Goal: Task Accomplishment & Management: Manage account settings

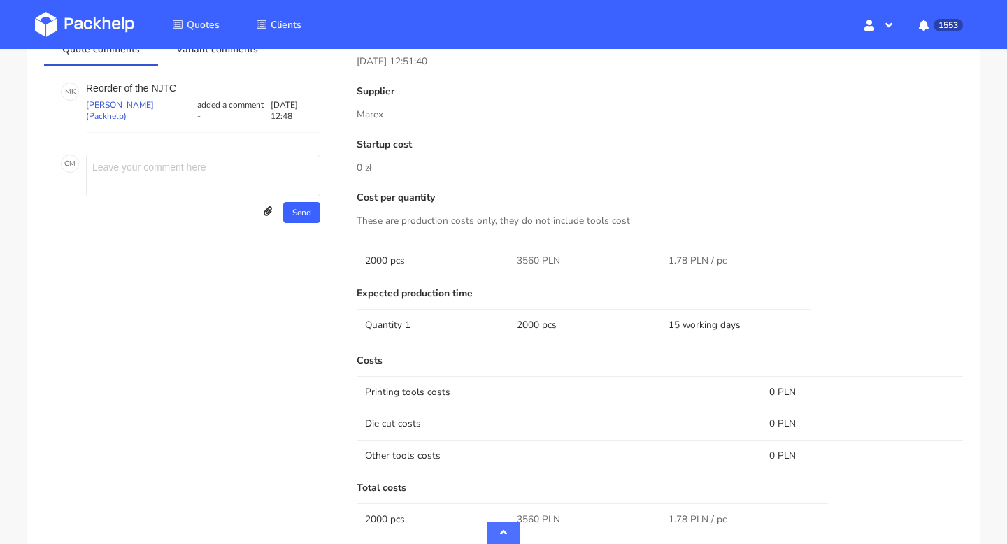
scroll to position [1045, 0]
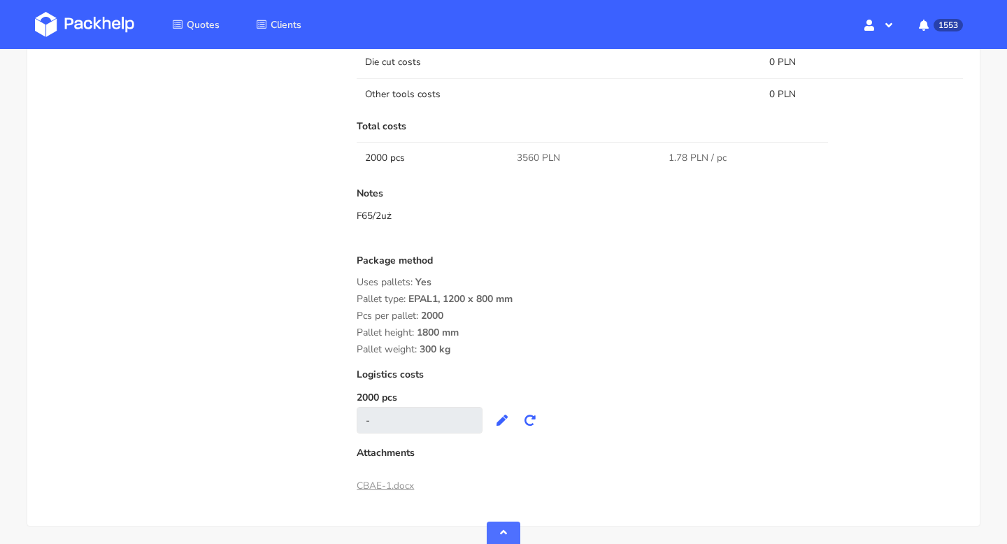
click at [382, 480] on link "CBAE-1.docx" at bounding box center [385, 485] width 57 height 13
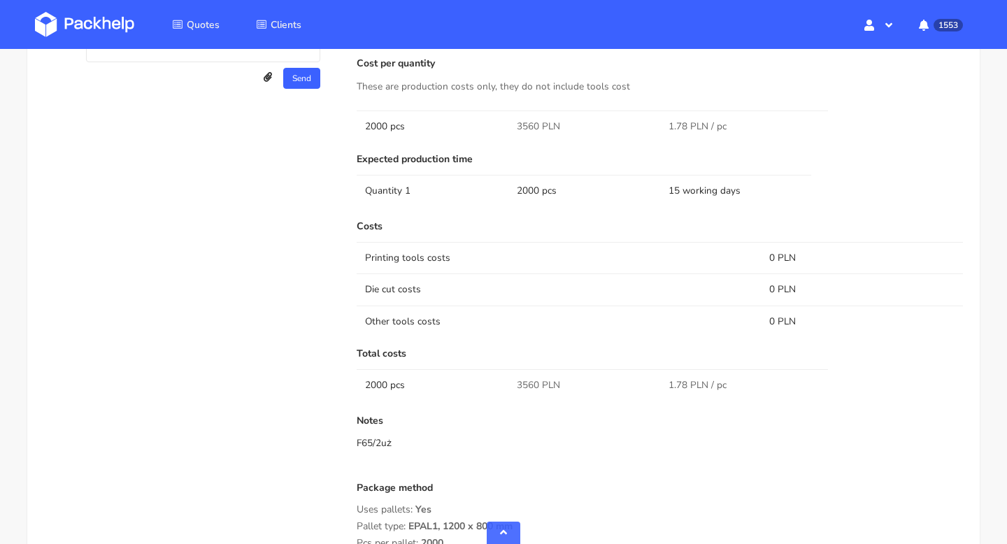
scroll to position [1076, 0]
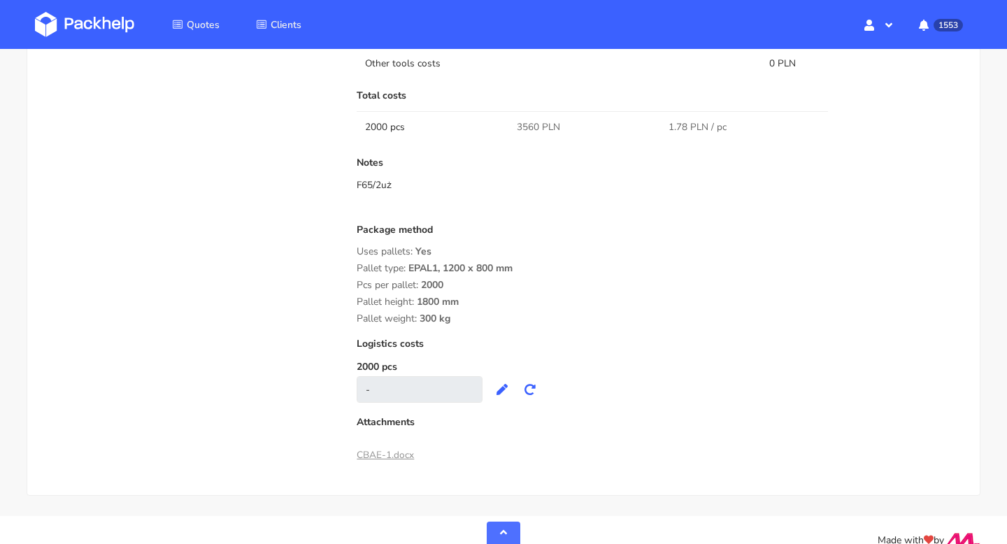
click at [395, 451] on link "CBAE-1.docx" at bounding box center [385, 454] width 57 height 13
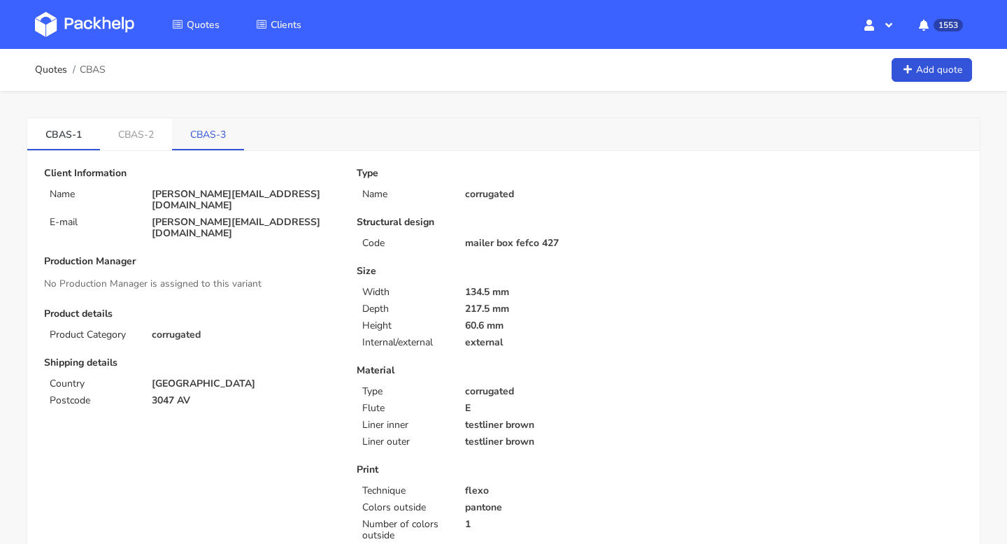
click at [197, 136] on link "CBAS-3" at bounding box center [208, 133] width 72 height 31
click at [131, 130] on link "CBAS-2" at bounding box center [136, 133] width 73 height 31
click at [73, 132] on link "CBAS-1" at bounding box center [63, 133] width 73 height 31
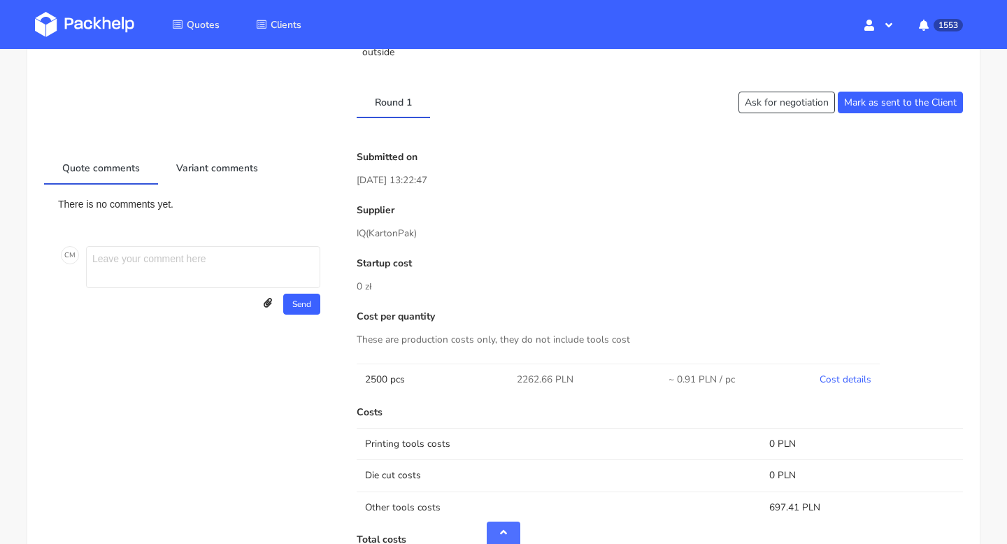
scroll to position [559, 0]
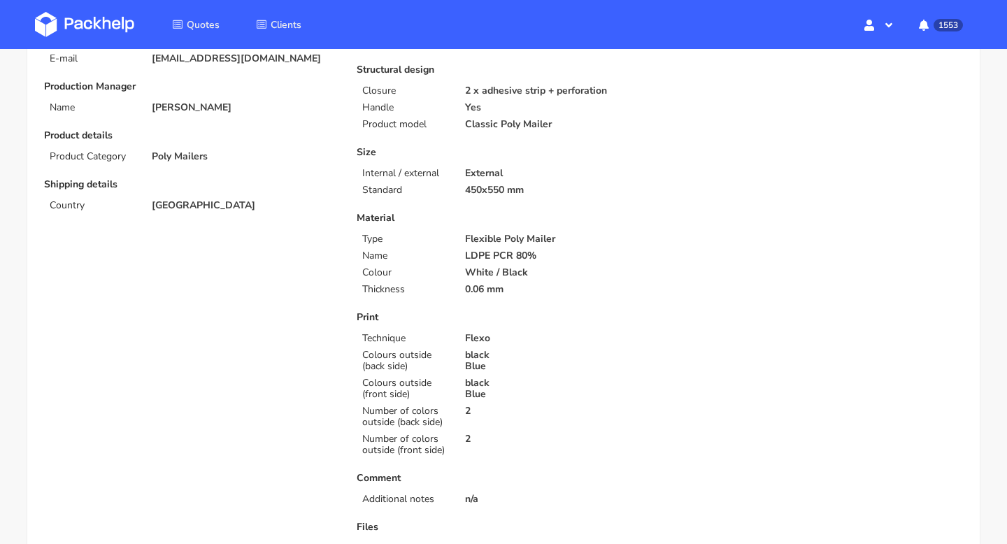
scroll to position [395, 0]
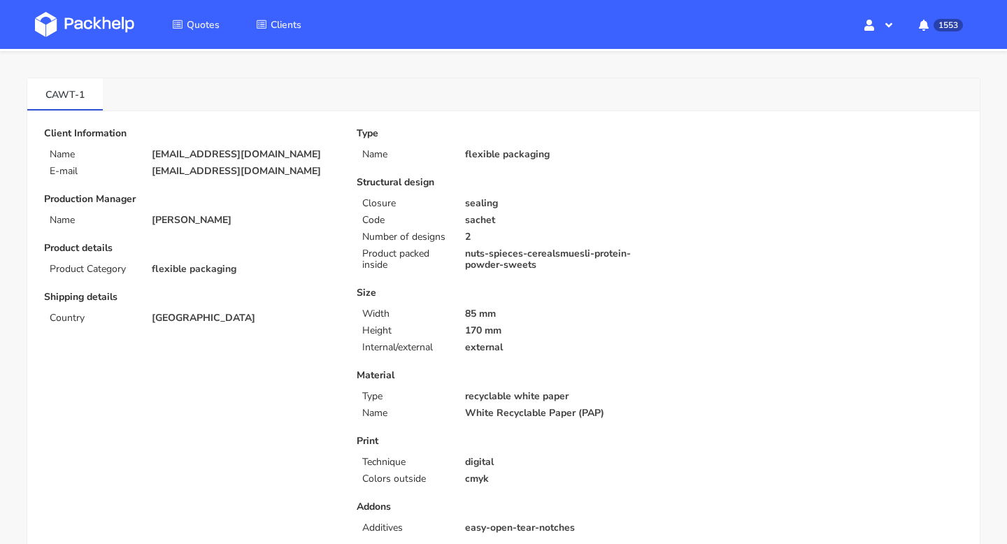
scroll to position [41, 0]
drag, startPoint x: 38, startPoint y: 94, endPoint x: 73, endPoint y: 94, distance: 34.3
click at [73, 94] on link "CAWT-1" at bounding box center [65, 93] width 76 height 31
copy link "CAWT"
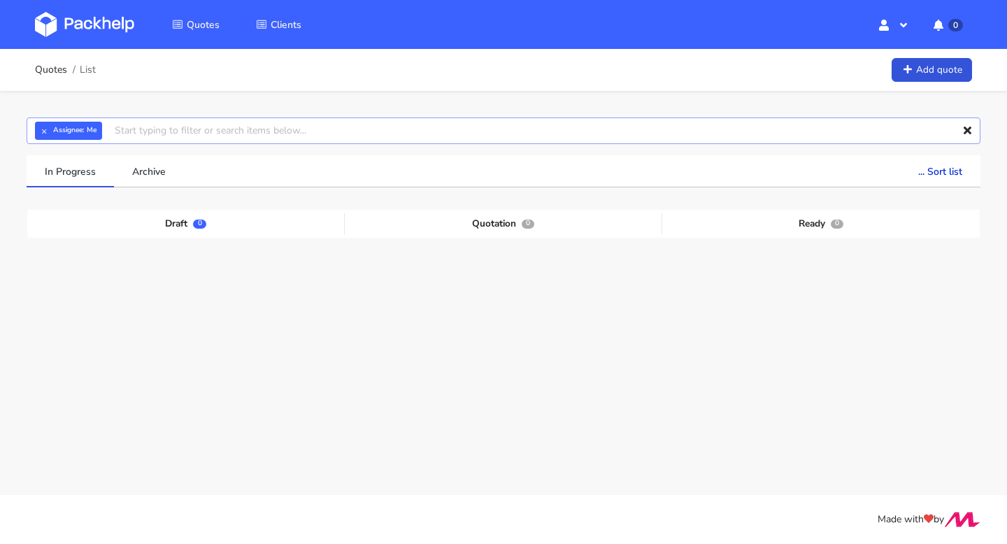
click at [150, 129] on input "text" at bounding box center [504, 131] width 954 height 27
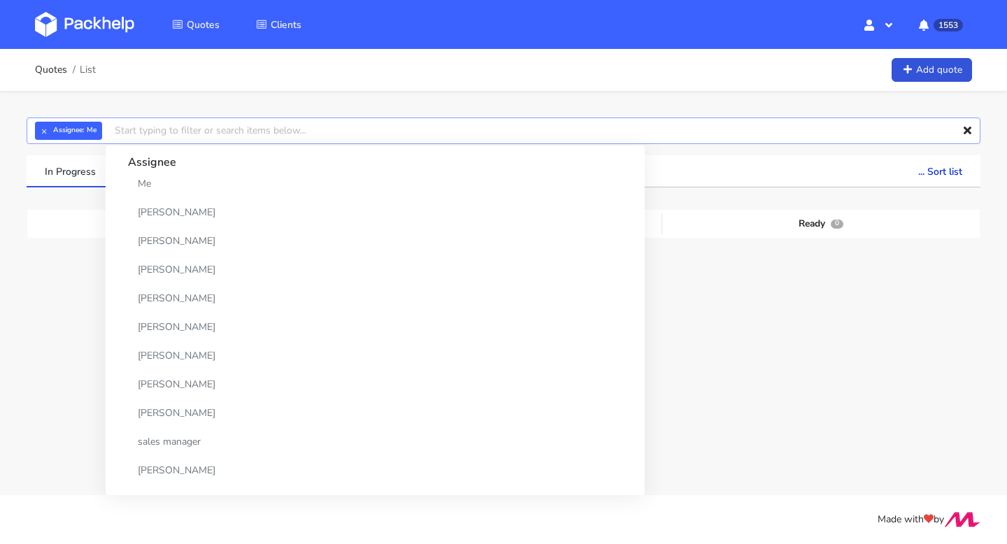
paste input "CAWT"
type input "CAWT"
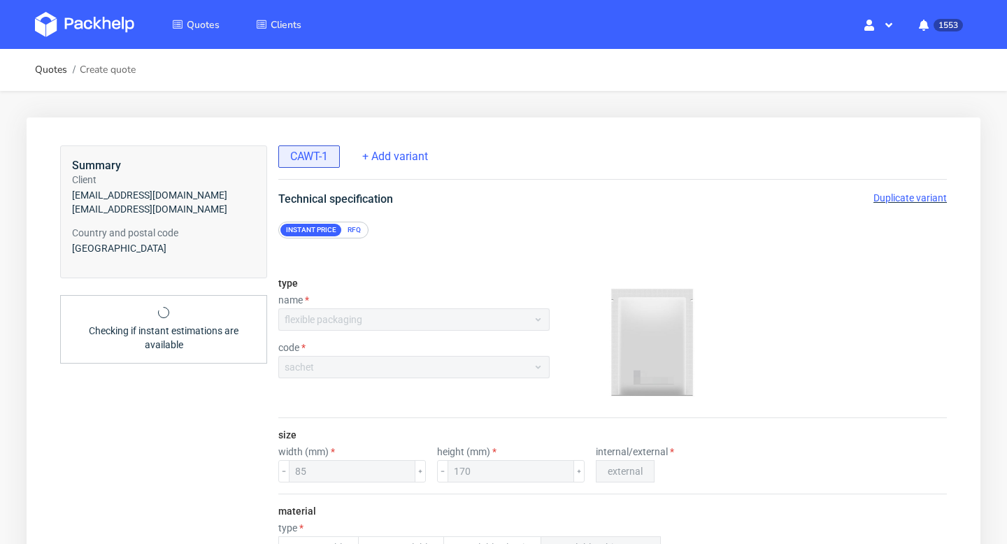
click at [905, 194] on span "Duplicate variant" at bounding box center [910, 197] width 73 height 11
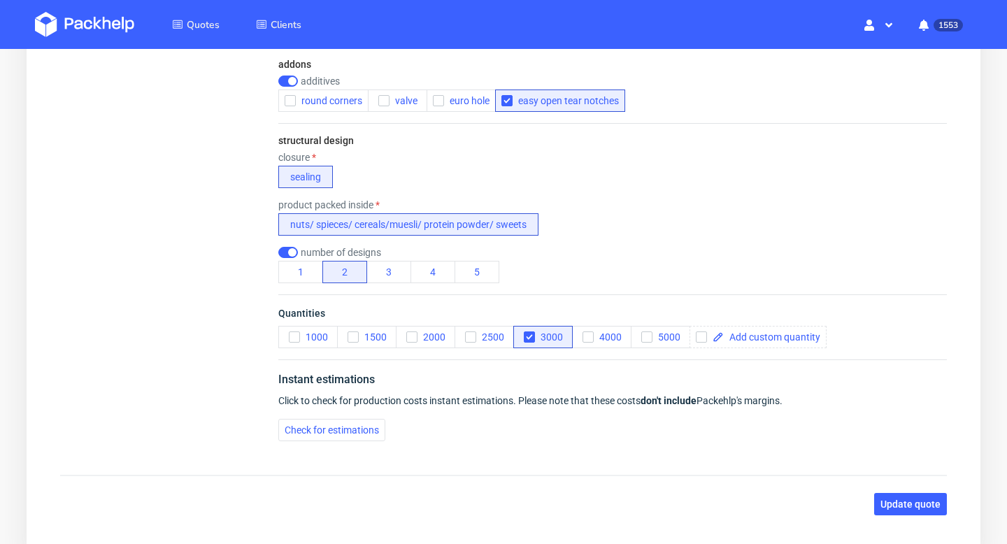
scroll to position [714, 0]
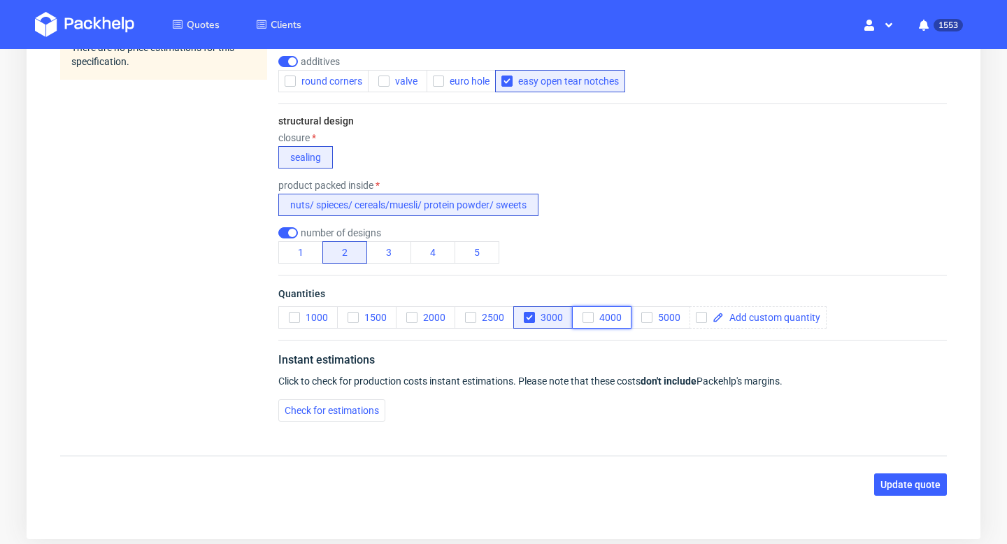
click at [585, 315] on icon "button" at bounding box center [588, 318] width 10 height 10
click at [528, 318] on use "button" at bounding box center [529, 317] width 6 height 5
click at [363, 413] on span "Check for estimations" at bounding box center [332, 411] width 94 height 10
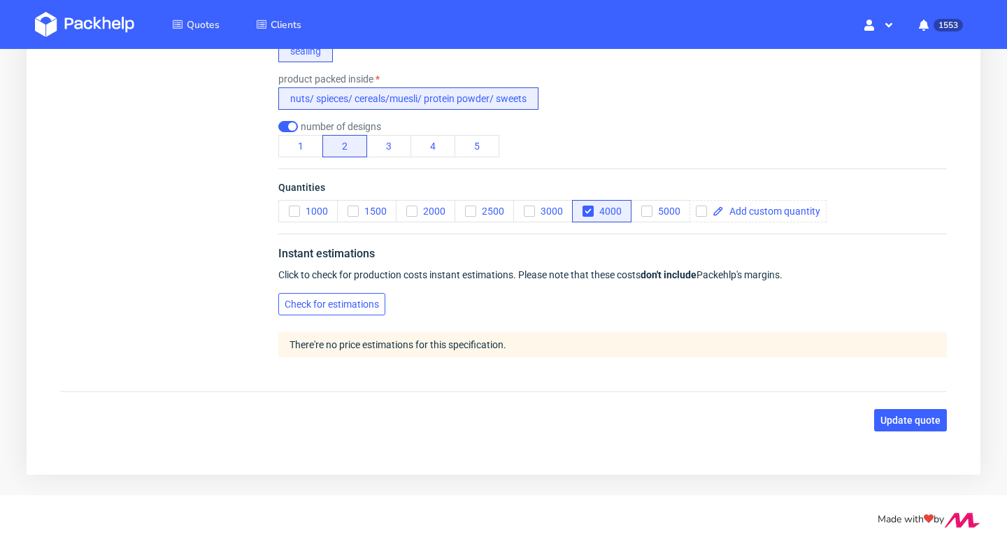
click at [349, 305] on span "Check for estimations" at bounding box center [332, 304] width 94 height 10
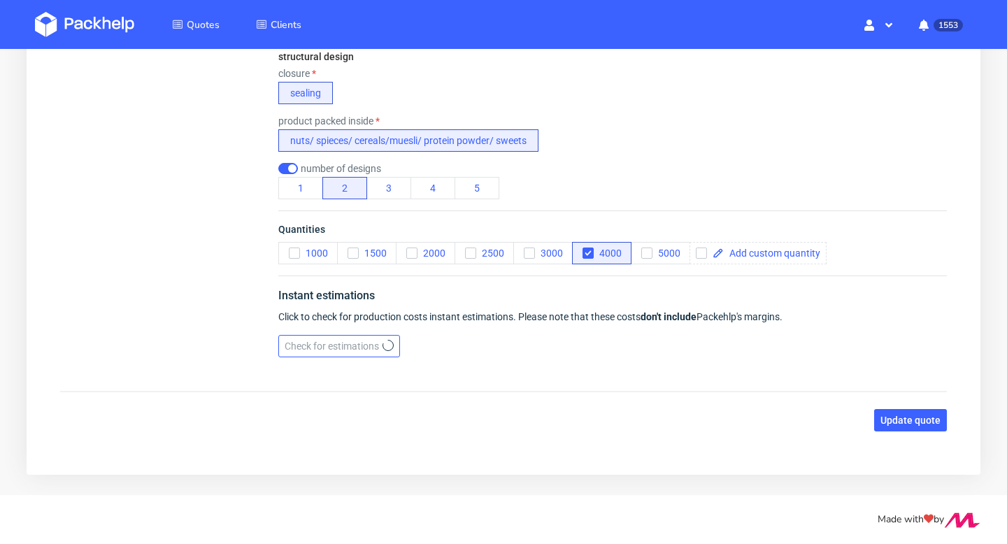
scroll to position [779, 0]
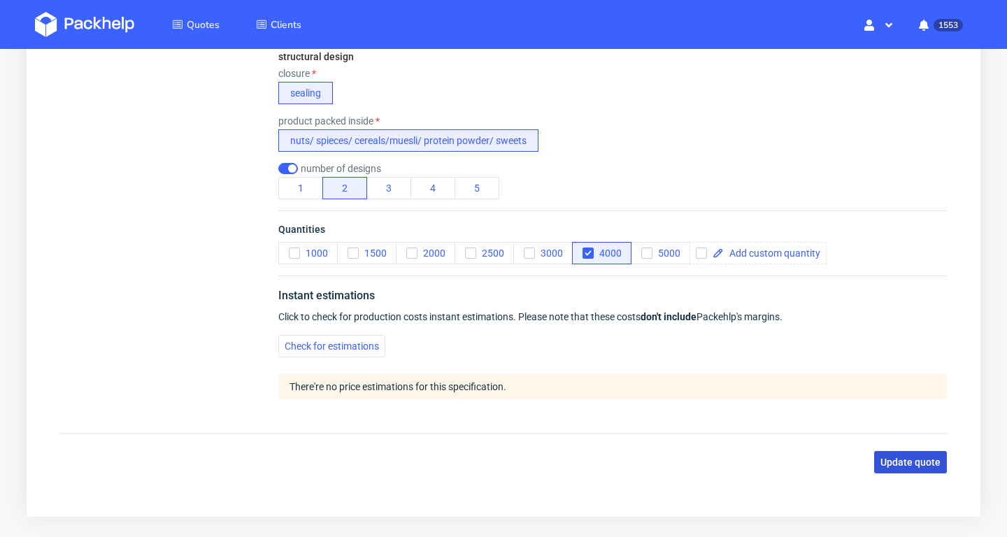
click at [919, 467] on span "Update quote" at bounding box center [911, 462] width 60 height 10
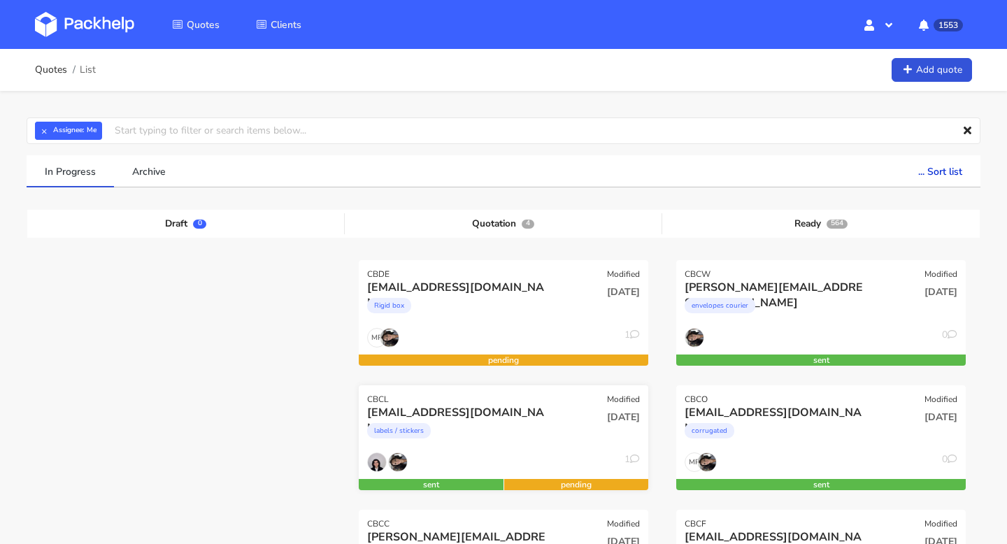
scroll to position [279, 0]
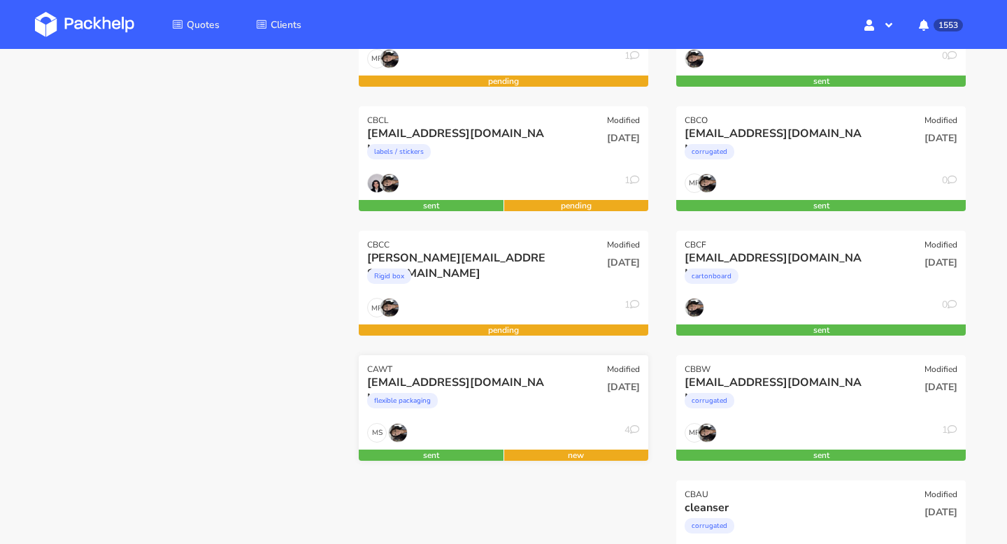
click at [535, 396] on div "flexible packaging" at bounding box center [459, 404] width 185 height 28
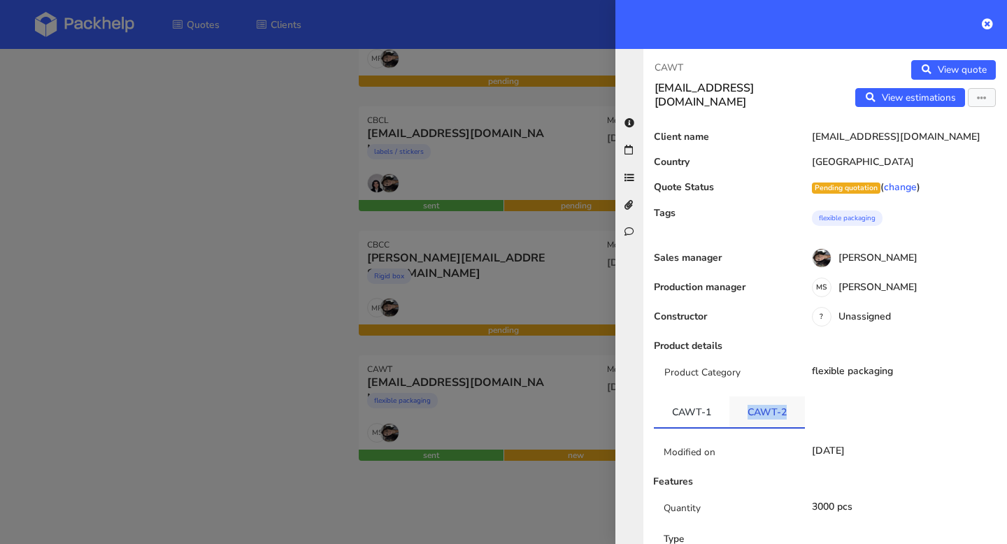
drag, startPoint x: 790, startPoint y: 412, endPoint x: 743, endPoint y: 413, distance: 47.6
click at [743, 413] on link "CAWT-2" at bounding box center [768, 412] width 76 height 31
copy link "CAWT-2"
click at [986, 22] on icon at bounding box center [987, 23] width 11 height 11
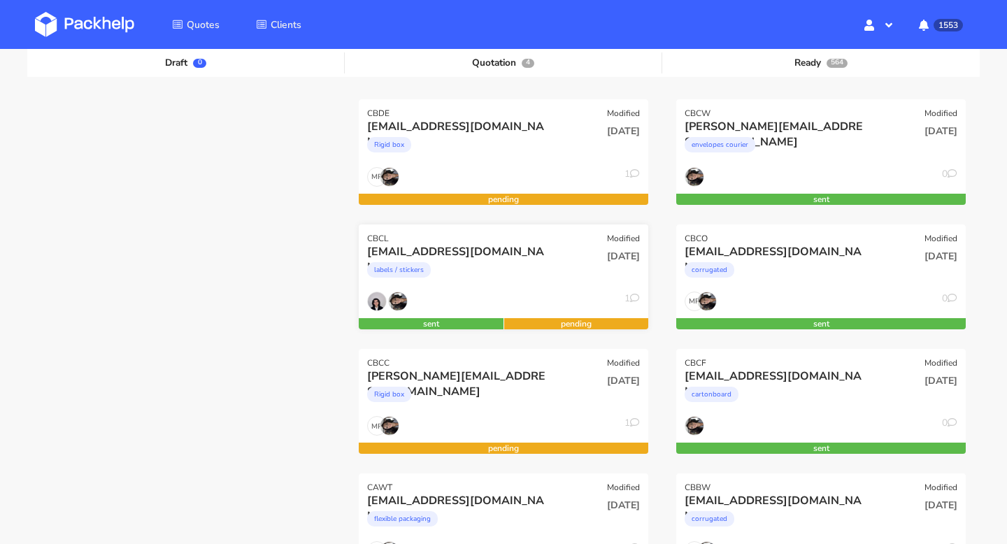
scroll to position [225, 0]
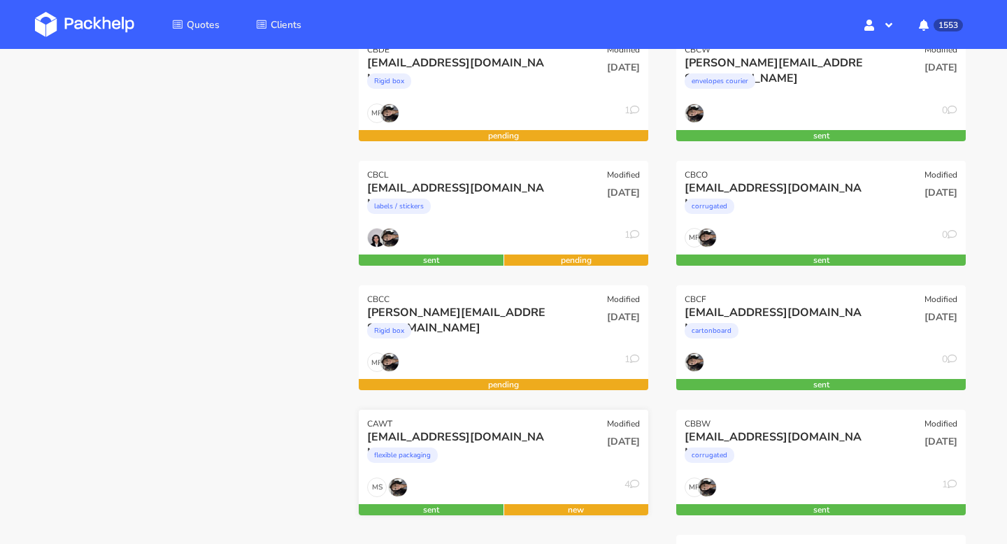
click at [474, 446] on div "flexible packaging" at bounding box center [459, 459] width 185 height 28
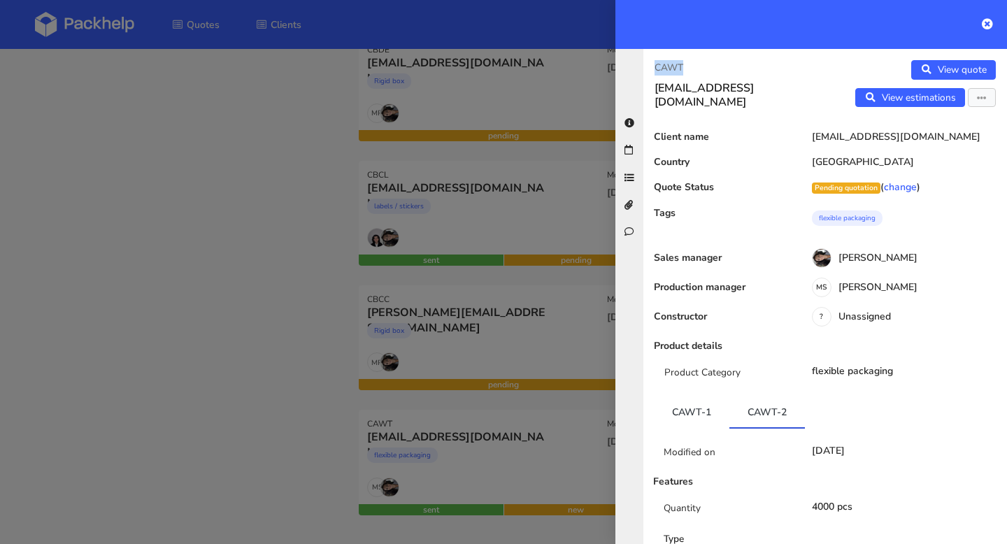
drag, startPoint x: 700, startPoint y: 65, endPoint x: 629, endPoint y: 64, distance: 71.4
click at [629, 65] on div "CAWT gm@empatica.com View quote View estimations Edit quote Reject quote Client…" at bounding box center [812, 296] width 392 height 495
copy p "CAWT"
click at [986, 18] on icon at bounding box center [987, 23] width 11 height 11
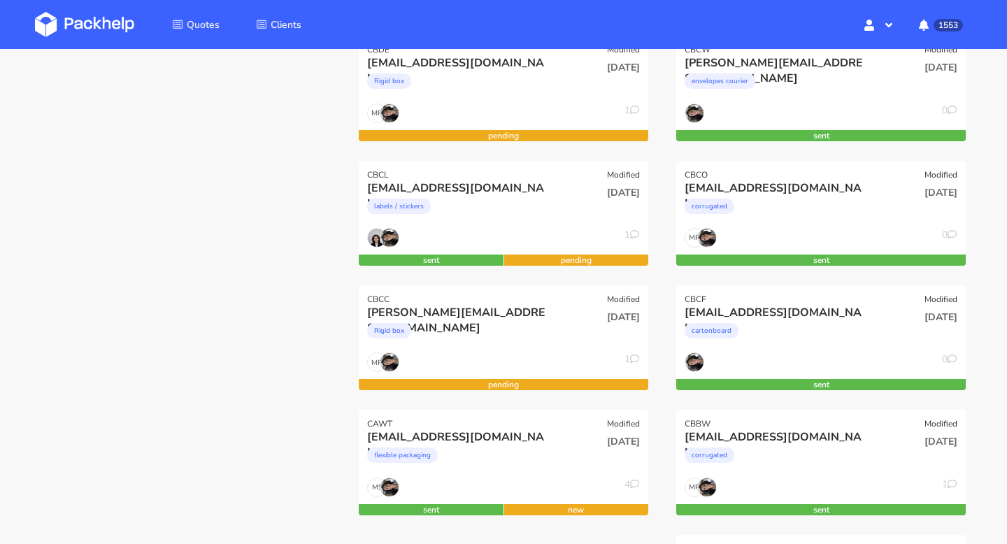
scroll to position [0, 0]
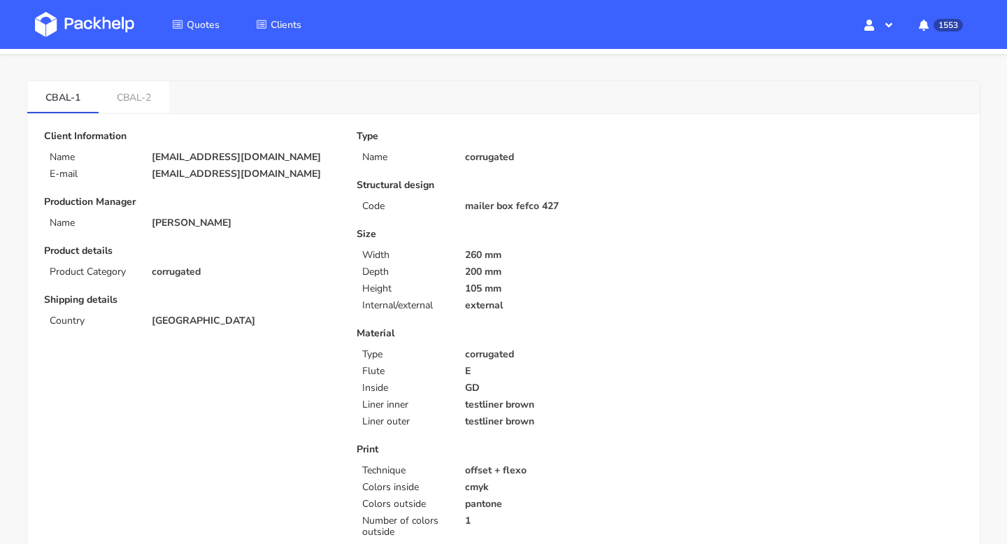
scroll to position [52, 0]
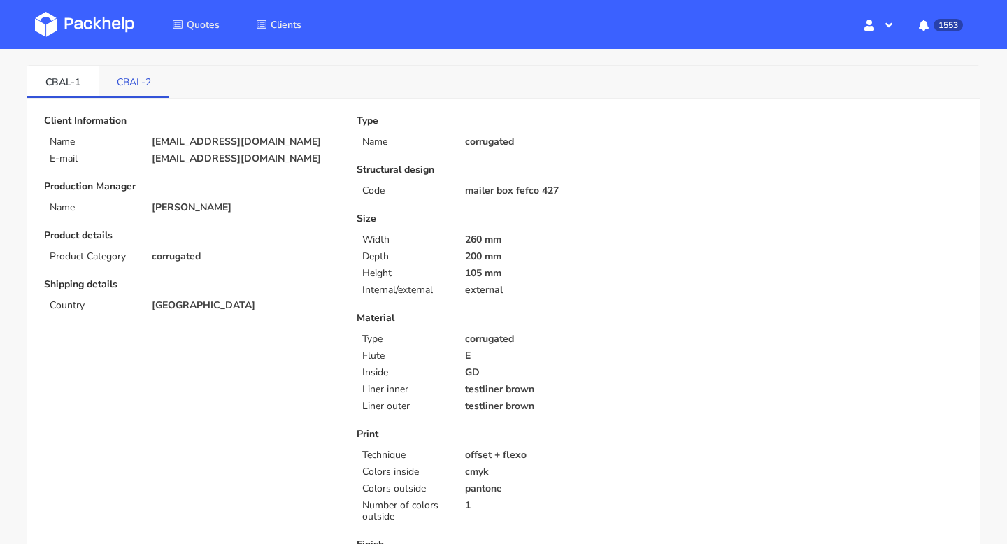
click at [112, 74] on link "CBAL-2" at bounding box center [134, 81] width 71 height 31
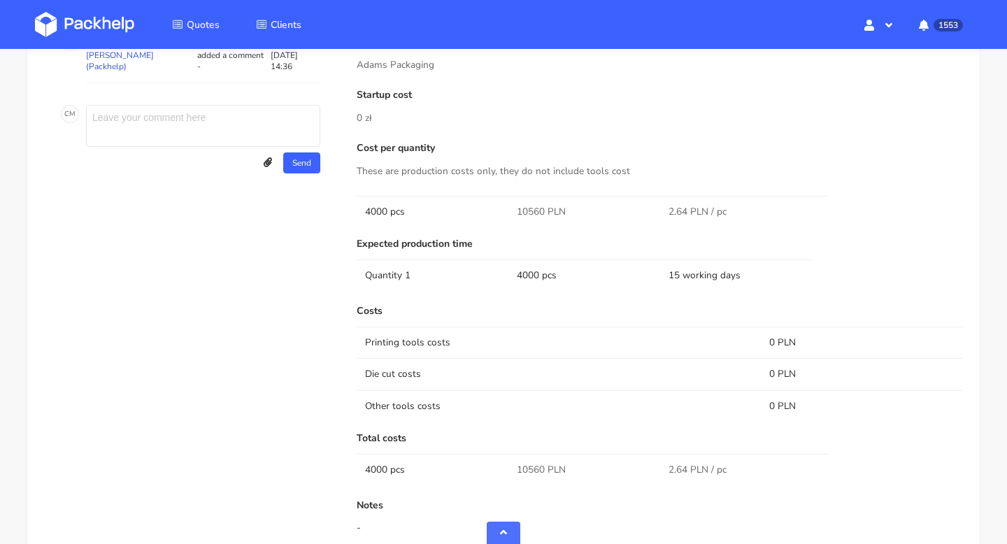
scroll to position [886, 0]
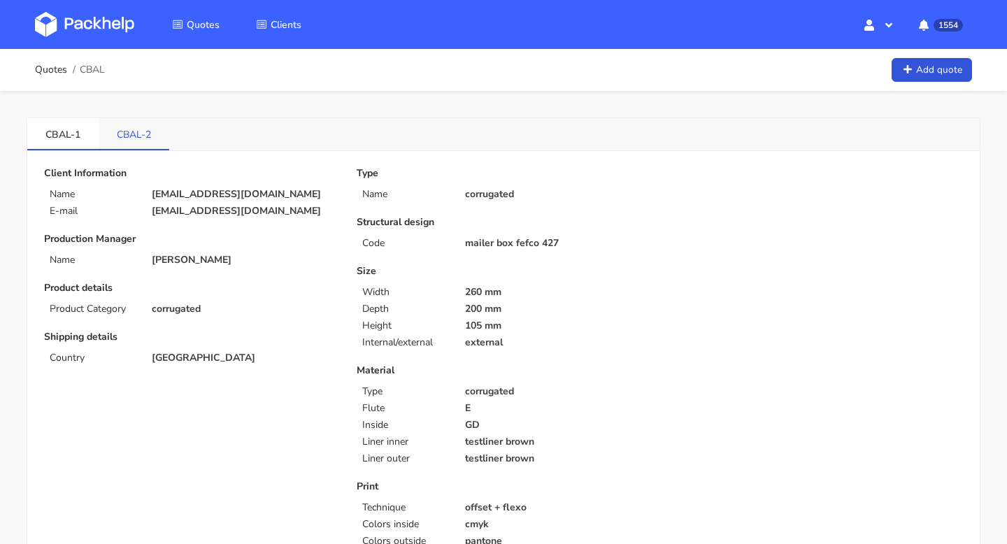
click at [118, 138] on link "CBAL-2" at bounding box center [134, 133] width 71 height 31
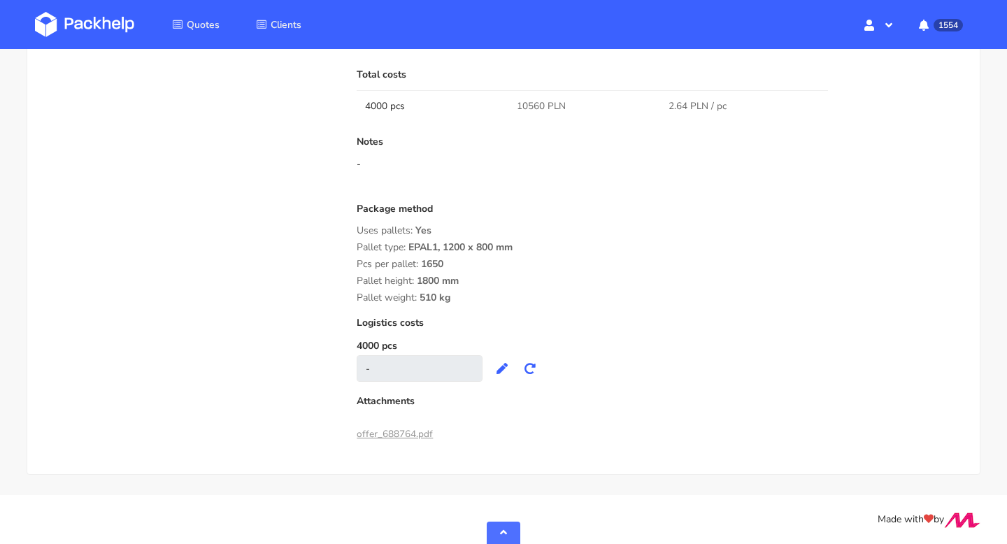
scroll to position [763, 0]
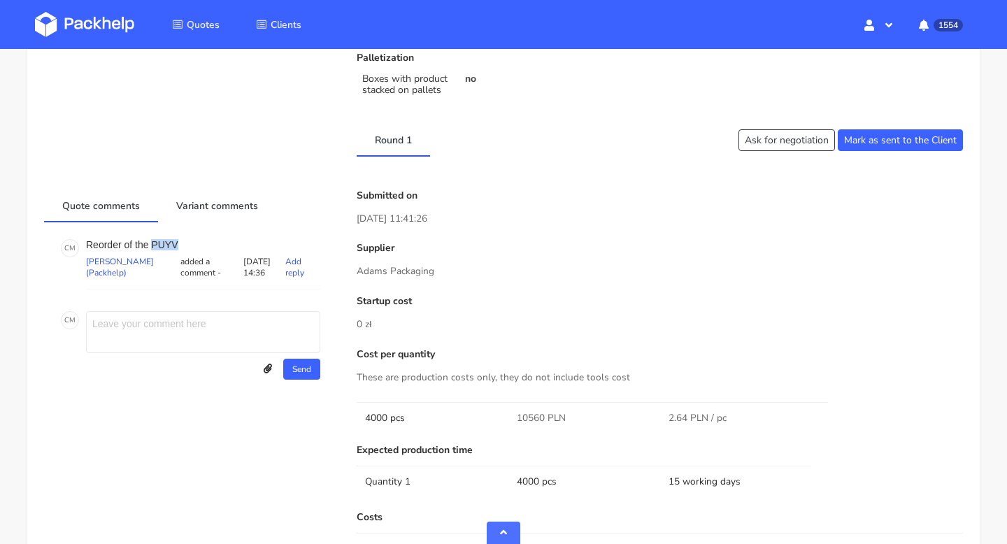
copy p "PUYV"
drag, startPoint x: 176, startPoint y: 243, endPoint x: 151, endPoint y: 243, distance: 25.2
click at [151, 243] on p "Reorder of the PUYV" at bounding box center [203, 244] width 234 height 11
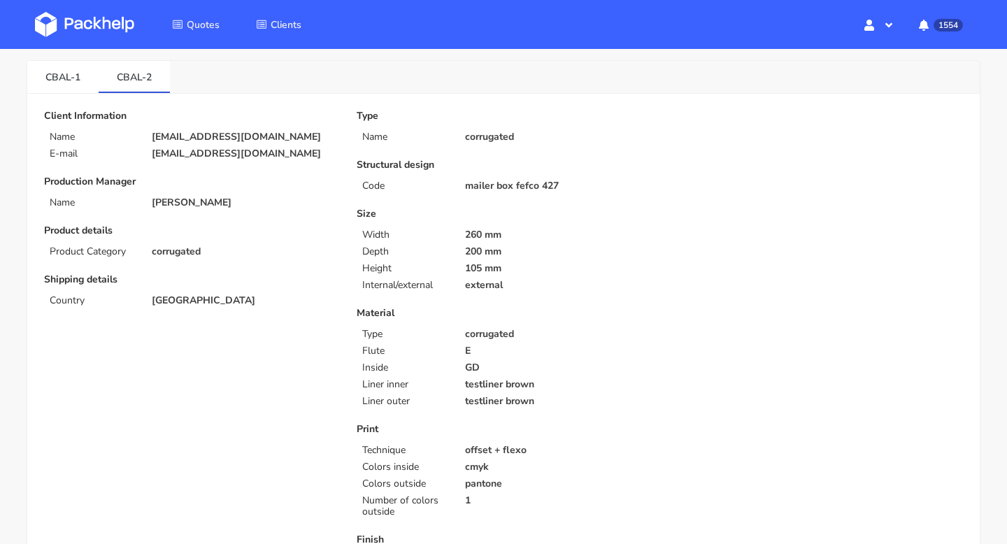
scroll to position [0, 0]
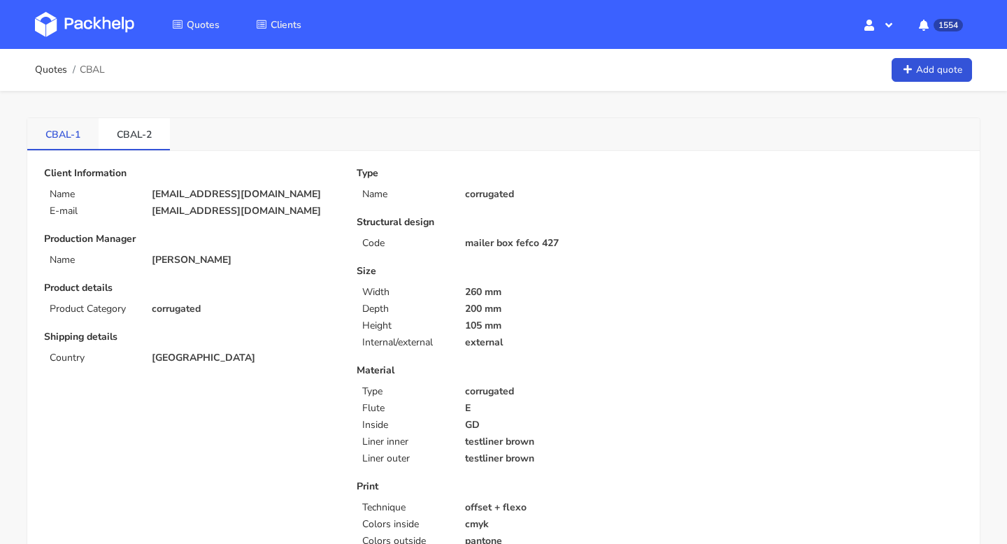
click at [44, 134] on link "CBAL-1" at bounding box center [62, 133] width 71 height 31
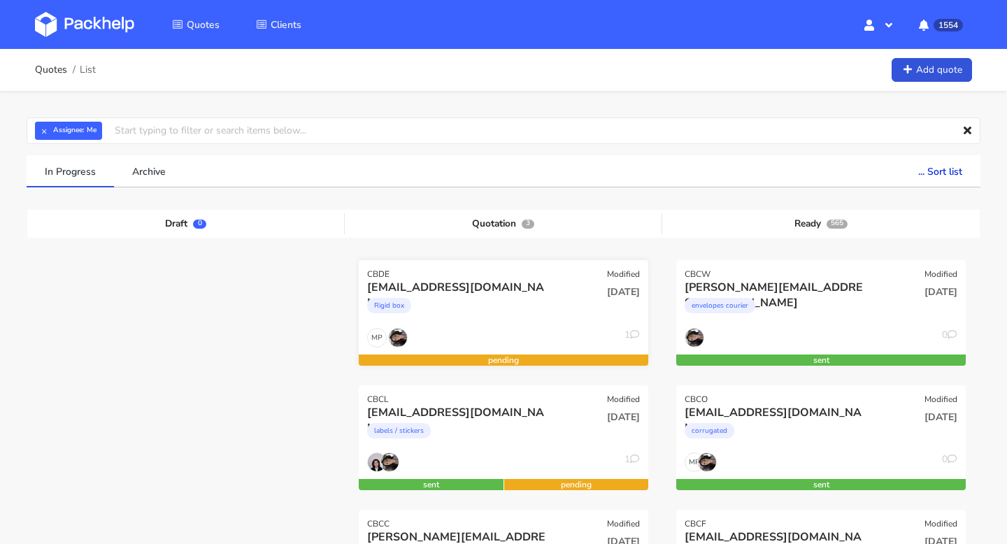
click at [488, 312] on div "Rigid box" at bounding box center [459, 309] width 185 height 28
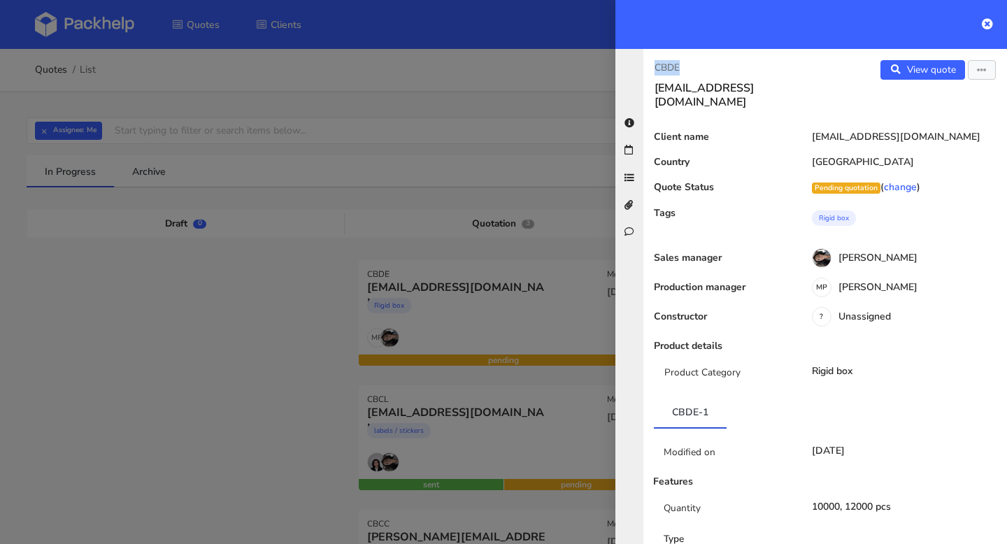
drag, startPoint x: 684, startPoint y: 64, endPoint x: 651, endPoint y: 64, distance: 33.6
click at [651, 64] on div "CBDE [EMAIL_ADDRESS][DOMAIN_NAME]" at bounding box center [735, 84] width 182 height 49
copy p "CBDE"
click at [523, 262] on div at bounding box center [503, 272] width 1007 height 544
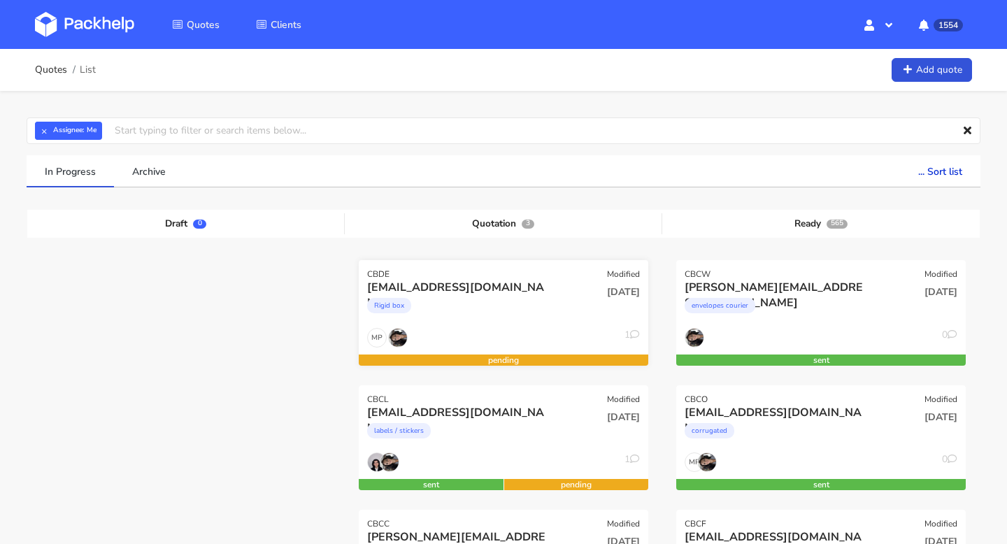
click at [571, 294] on div "25 Aug 2025" at bounding box center [601, 291] width 78 height 13
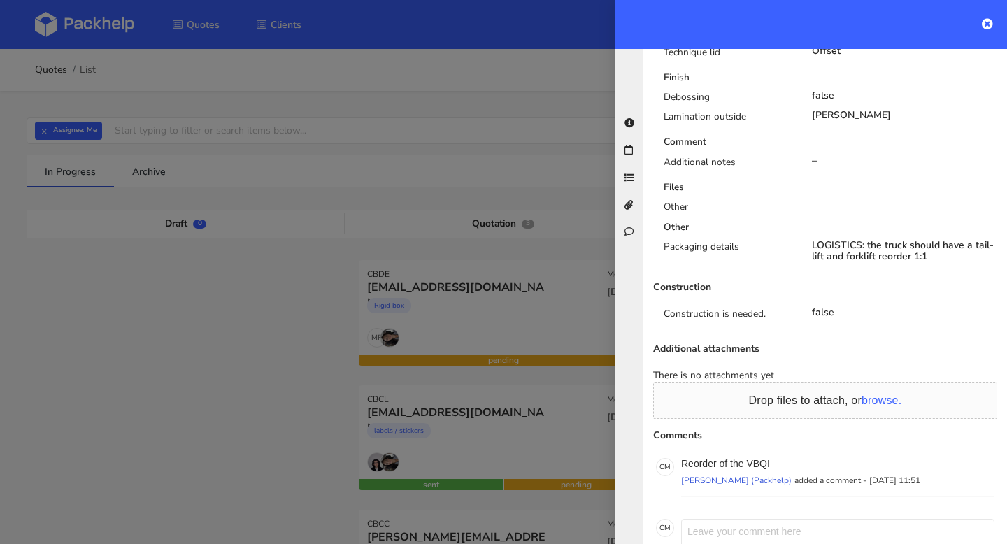
scroll to position [1025, 0]
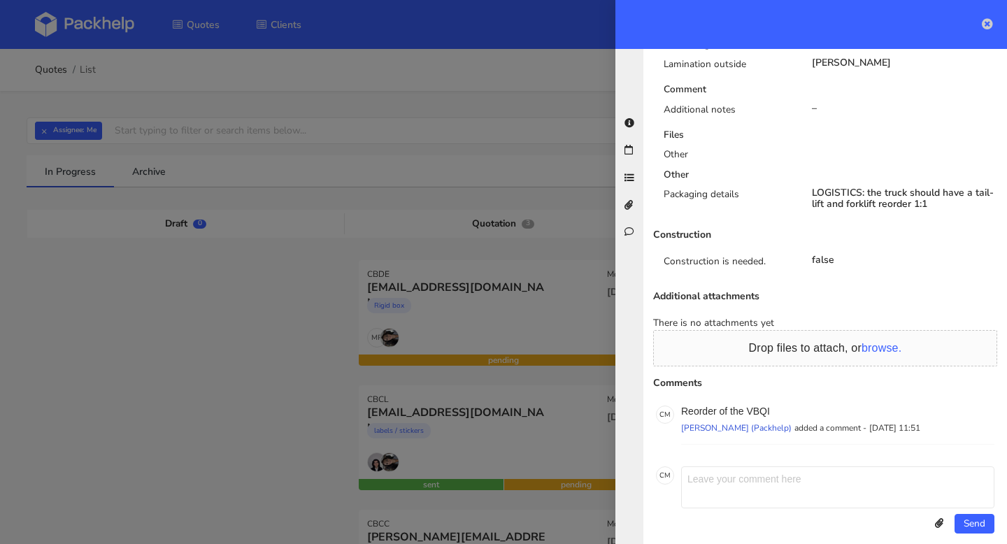
click at [989, 20] on icon at bounding box center [987, 23] width 11 height 11
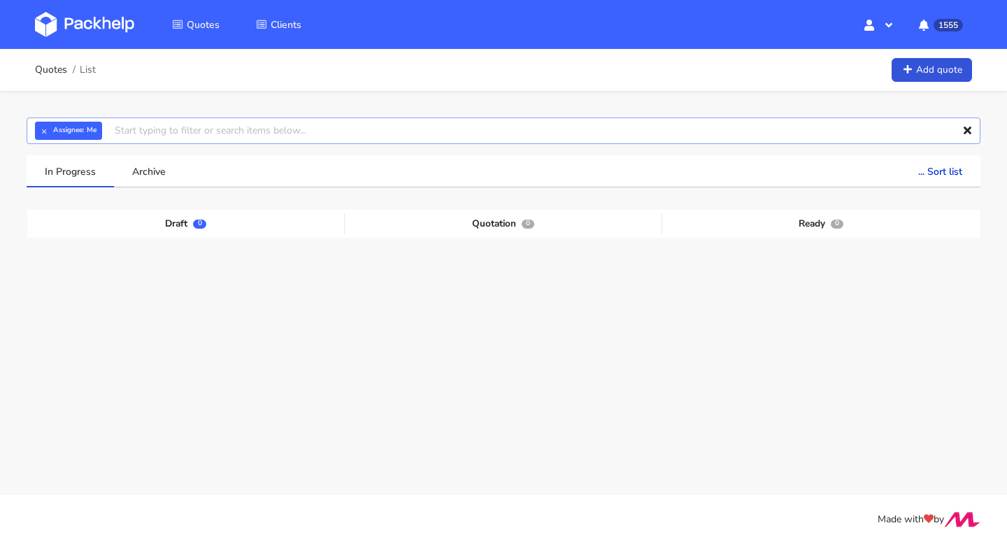
click at [138, 130] on input "text" at bounding box center [504, 131] width 954 height 27
paste input "CBCL"
type input "CBCL"
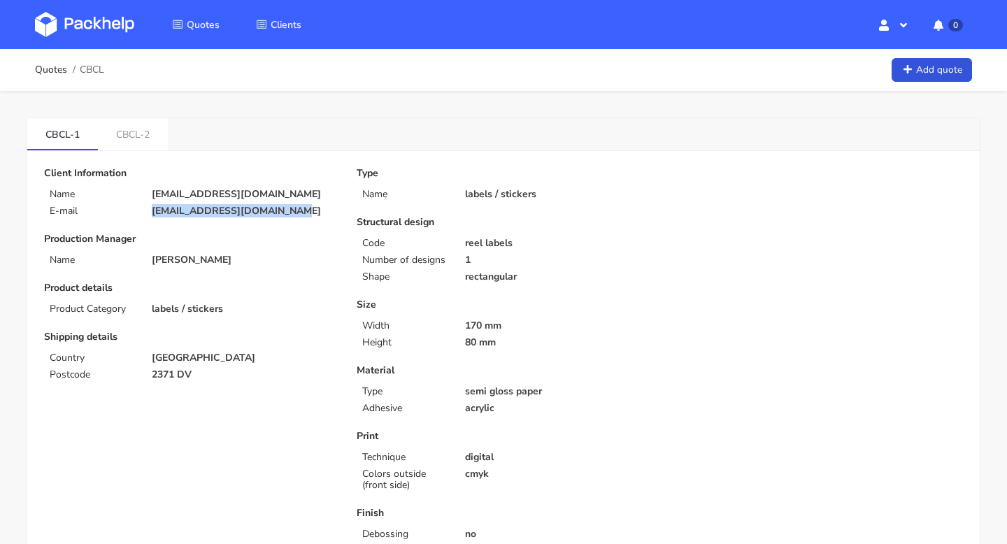
drag, startPoint x: 290, startPoint y: 212, endPoint x: 147, endPoint y: 212, distance: 142.7
click at [147, 212] on div "[EMAIL_ADDRESS][DOMAIN_NAME]" at bounding box center [244, 211] width 205 height 11
copy p "[EMAIL_ADDRESS][DOMAIN_NAME]"
click at [127, 120] on link "CBCL-2" at bounding box center [133, 133] width 70 height 31
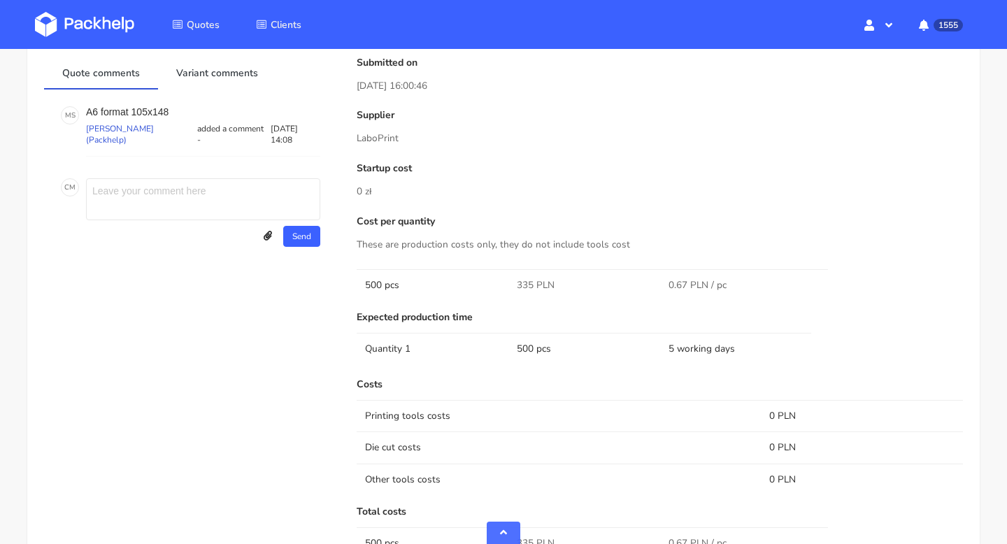
scroll to position [769, 0]
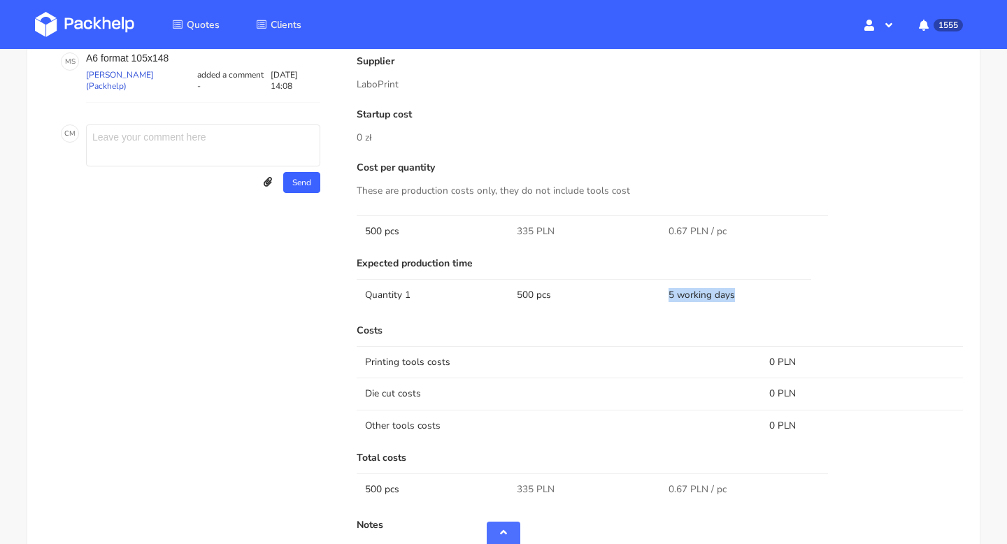
drag, startPoint x: 742, startPoint y: 290, endPoint x: 647, endPoint y: 290, distance: 95.1
click at [647, 290] on tr "Quantity 1 500 pcs 5 working days" at bounding box center [660, 294] width 606 height 31
copy tr "5 working days"
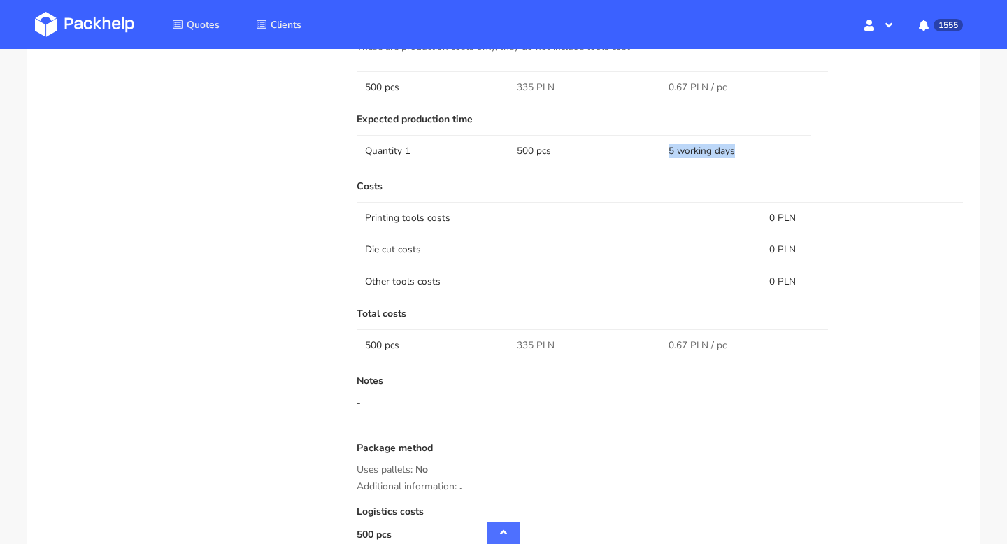
scroll to position [915, 0]
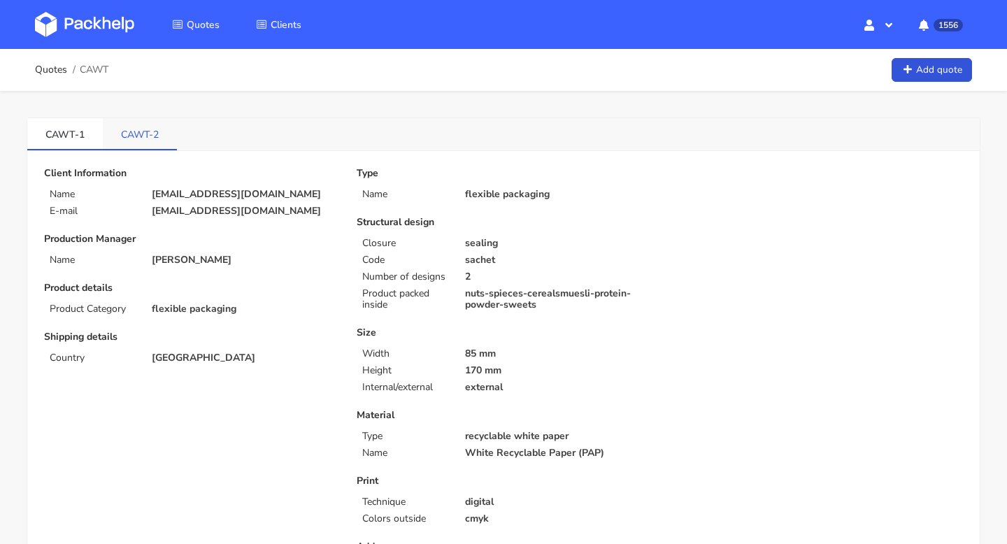
click at [128, 139] on link "CAWT-2" at bounding box center [140, 133] width 74 height 31
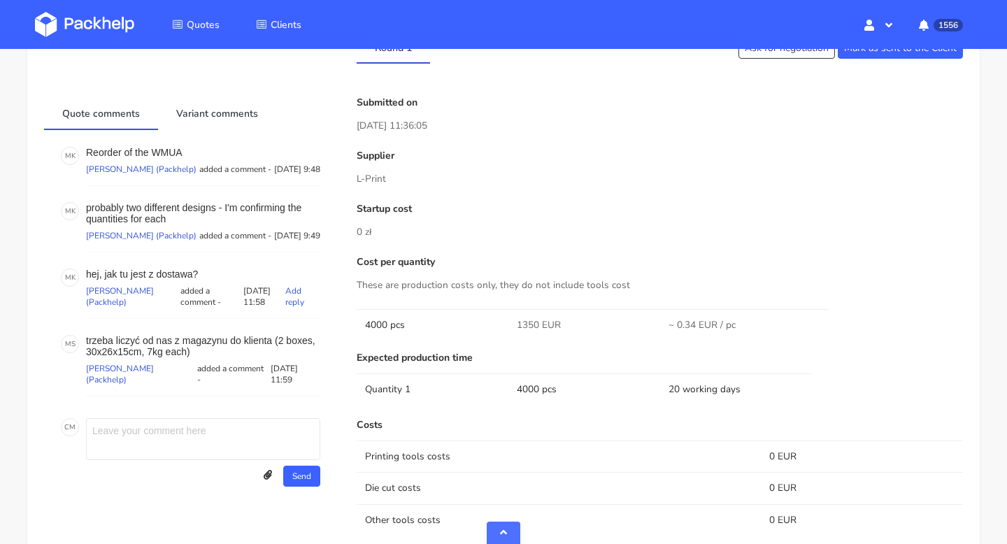
scroll to position [479, 0]
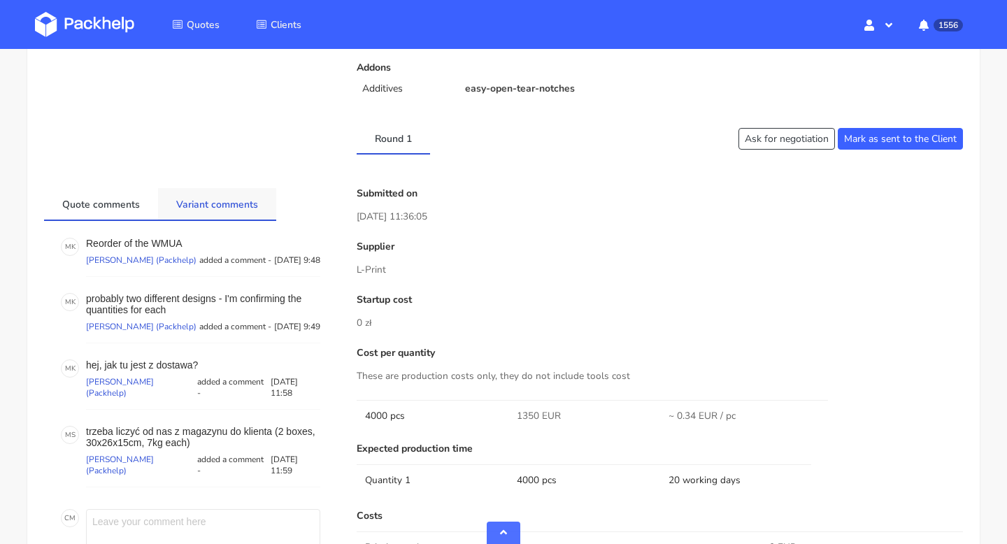
click at [215, 201] on link "Variant comments" at bounding box center [217, 203] width 118 height 31
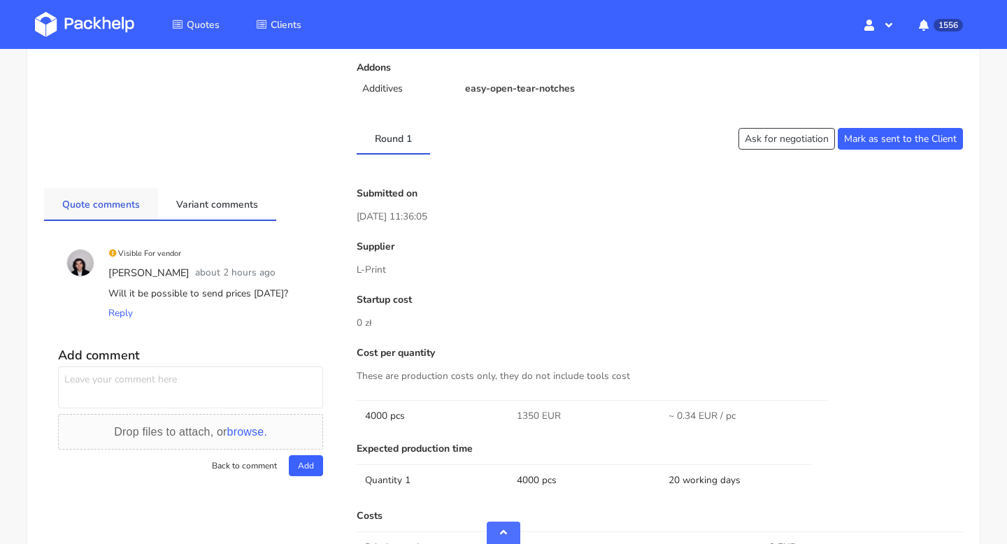
click at [134, 199] on link "Quote comments" at bounding box center [101, 203] width 114 height 31
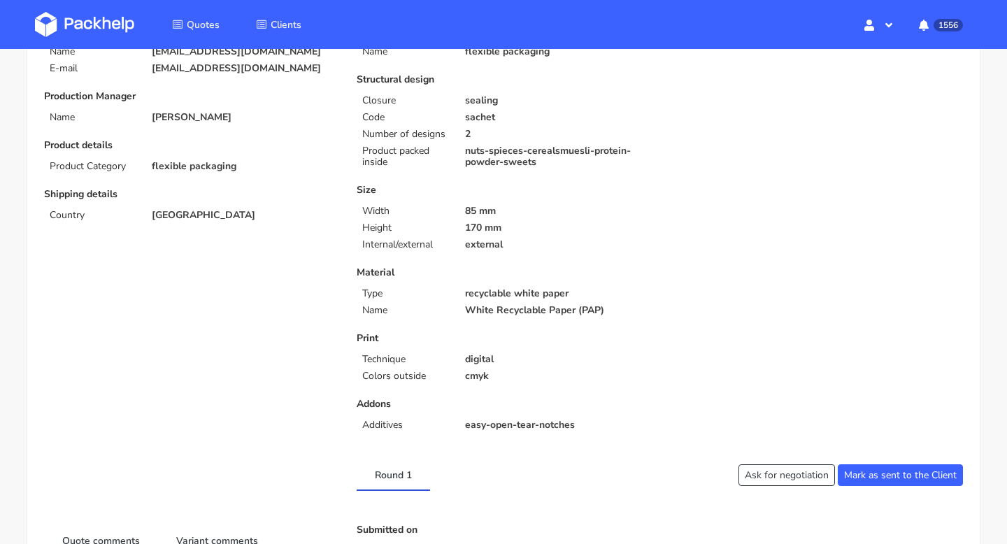
scroll to position [0, 0]
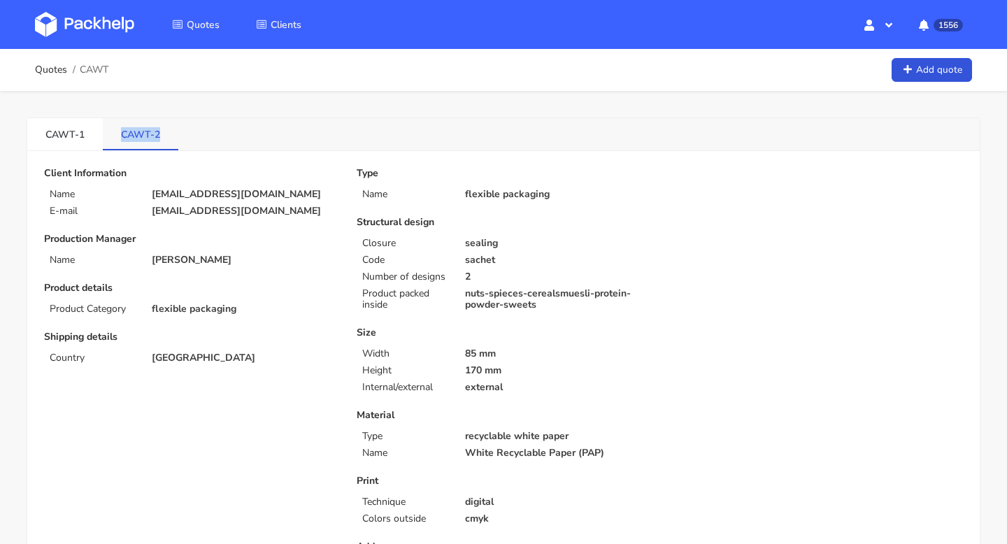
drag, startPoint x: 117, startPoint y: 134, endPoint x: 162, endPoint y: 134, distance: 45.5
click at [162, 134] on link "CAWT-2" at bounding box center [141, 133] width 76 height 31
copy link "CAWT-2"
drag, startPoint x: 264, startPoint y: 210, endPoint x: 147, endPoint y: 209, distance: 116.8
click at [147, 209] on div "[EMAIL_ADDRESS][DOMAIN_NAME]" at bounding box center [244, 211] width 205 height 11
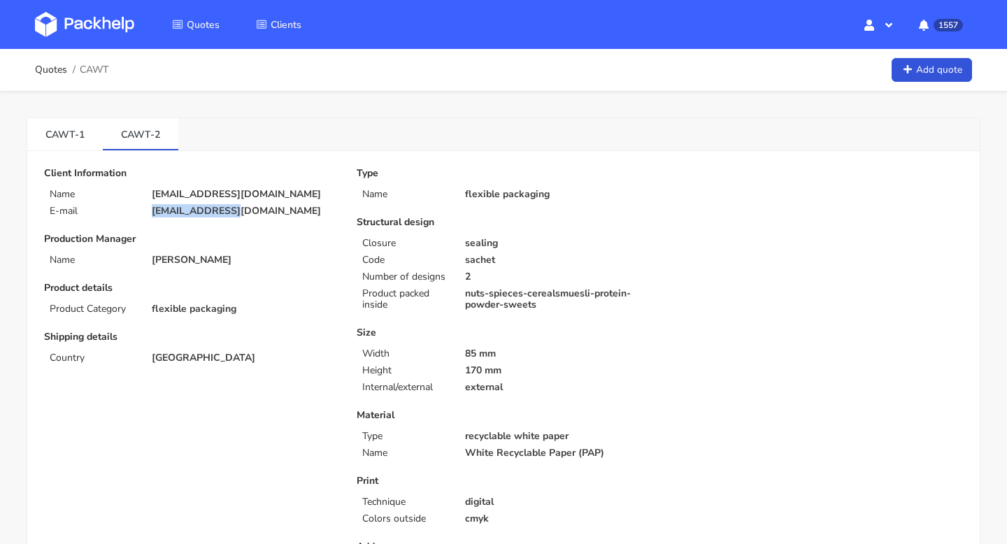
copy p "[EMAIL_ADDRESS][DOMAIN_NAME]"
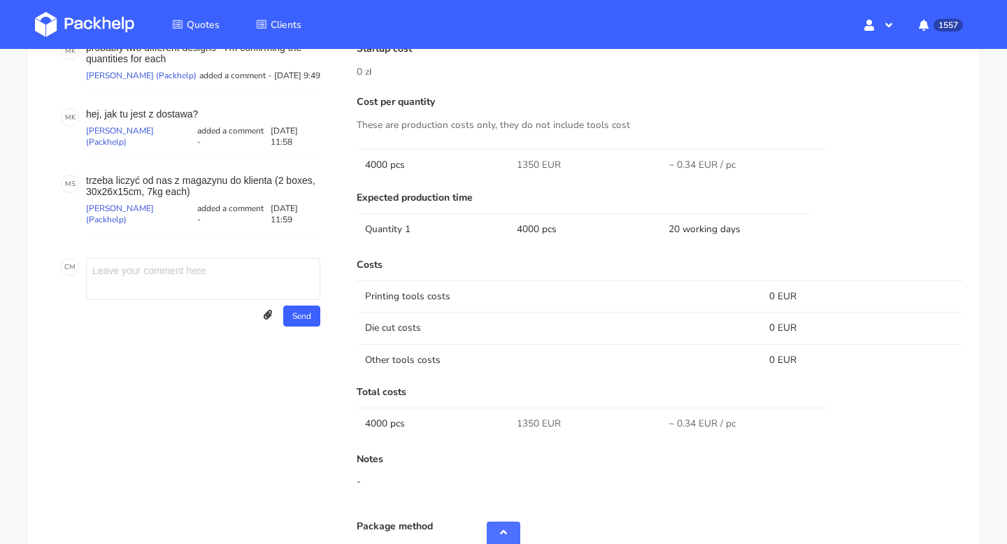
scroll to position [402, 0]
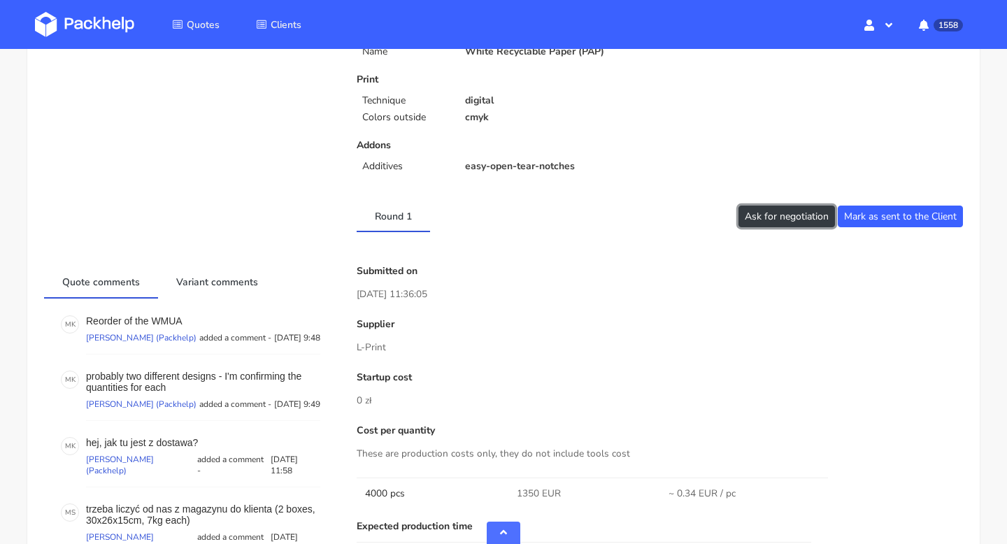
click at [790, 225] on button "Ask for negotiation" at bounding box center [787, 217] width 97 height 22
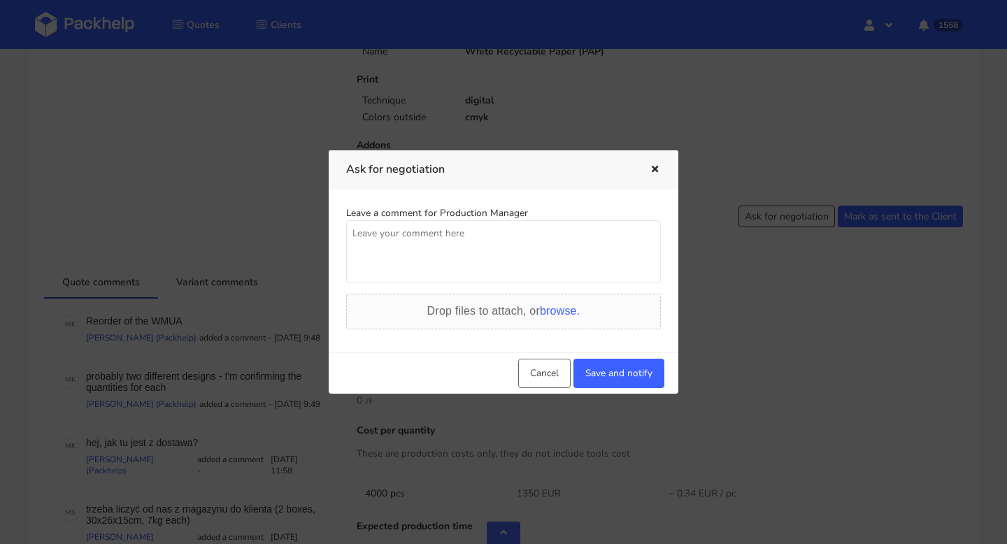
click at [511, 262] on textarea at bounding box center [503, 251] width 315 height 63
paste textarea "BZCF-1"
paste textarea "1201.84 EUR"
click at [353, 248] on textarea "0.30 euros/unit 1201.84 EUR" at bounding box center [503, 251] width 315 height 63
click at [432, 239] on textarea "0.30 euros/unit TOTAL 1201.84 EUR" at bounding box center [503, 251] width 315 height 63
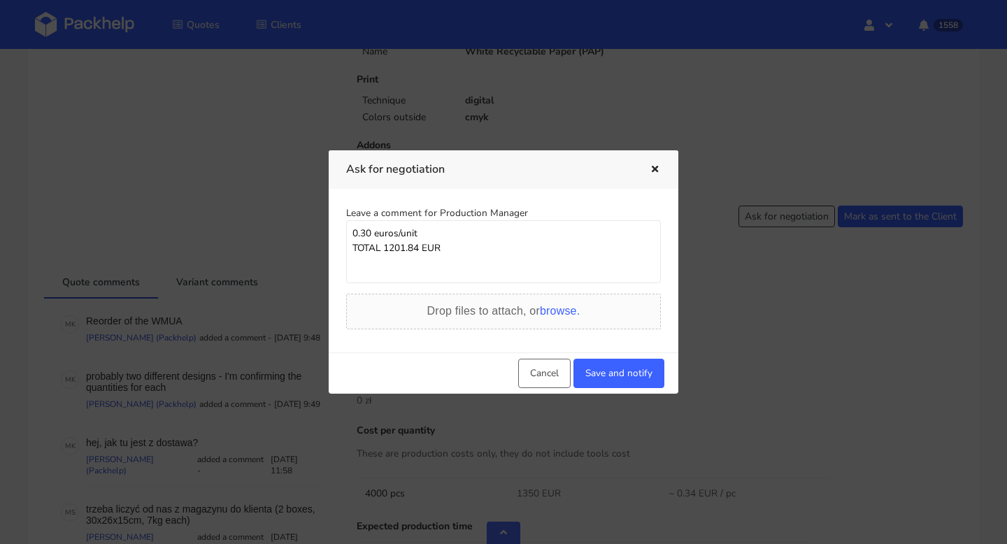
click at [534, 254] on textarea "0.30 euros/unit TOTAL 1201.84 EUR" at bounding box center [503, 251] width 315 height 63
type textarea "0.30 euros/unit TOTAL 1201.84 EUR"
click at [602, 370] on button "Save and notify" at bounding box center [619, 373] width 91 height 29
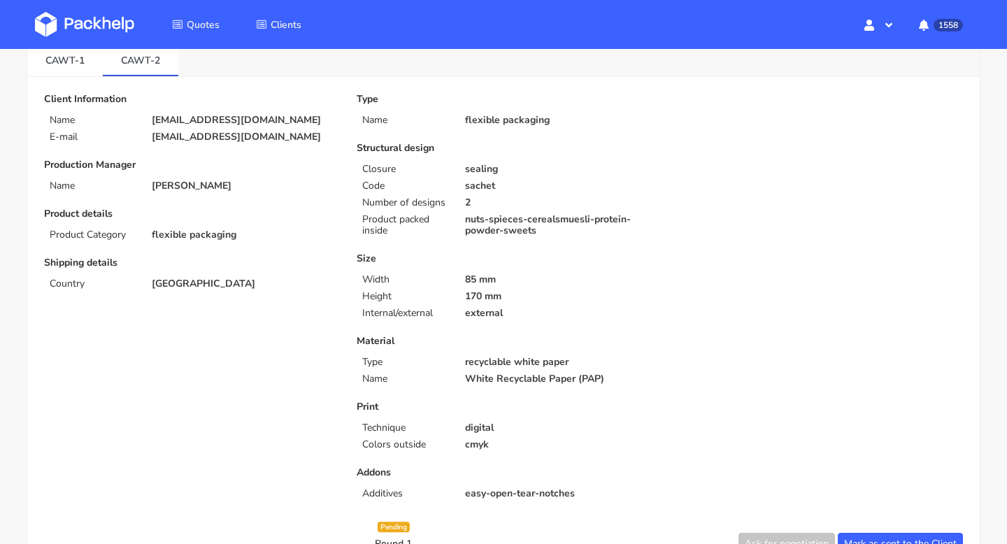
scroll to position [0, 0]
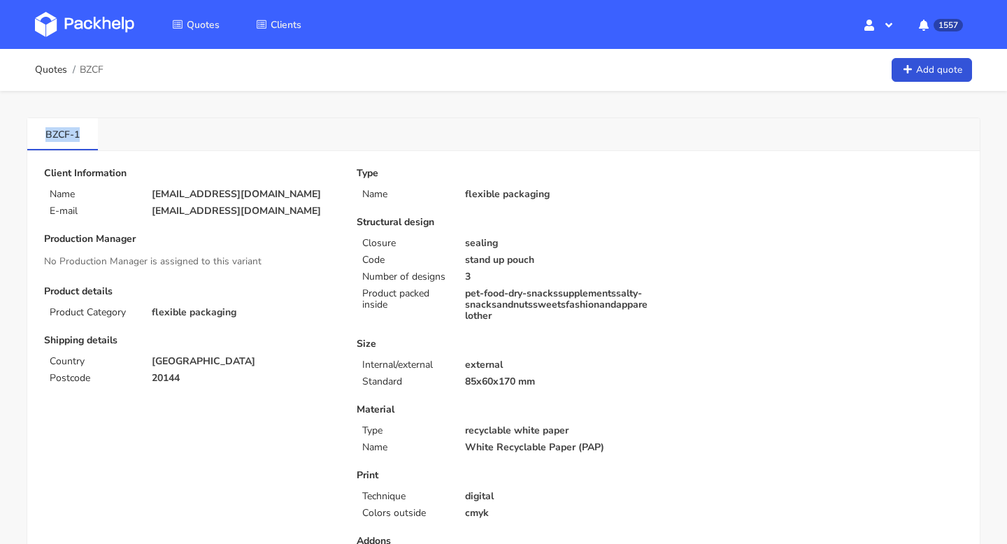
copy link "BZCF-1"
drag, startPoint x: 38, startPoint y: 132, endPoint x: 100, endPoint y: 132, distance: 62.3
click at [100, 132] on div "BZCF-1" at bounding box center [503, 134] width 953 height 33
click at [76, 130] on link "BZCF-1" at bounding box center [62, 133] width 71 height 31
drag, startPoint x: 36, startPoint y: 140, endPoint x: 70, endPoint y: 140, distance: 33.6
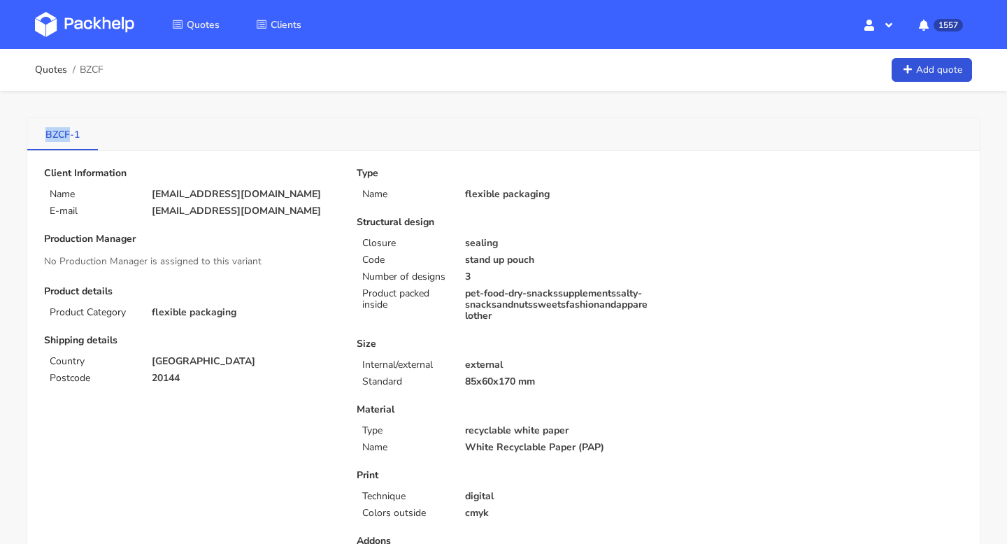
click at [70, 140] on link "BZCF-1" at bounding box center [62, 133] width 71 height 31
copy link "BZCF"
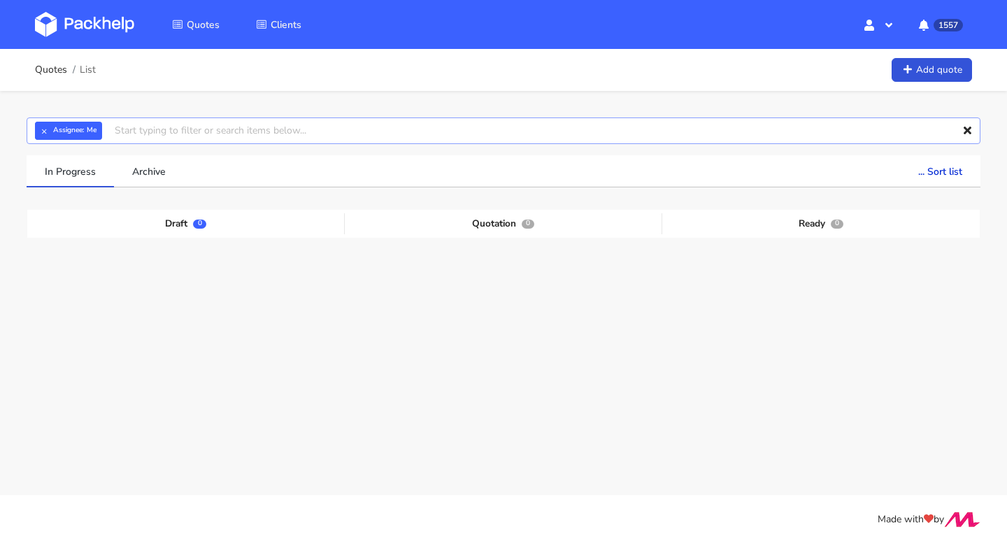
click at [150, 132] on input "text" at bounding box center [504, 131] width 954 height 27
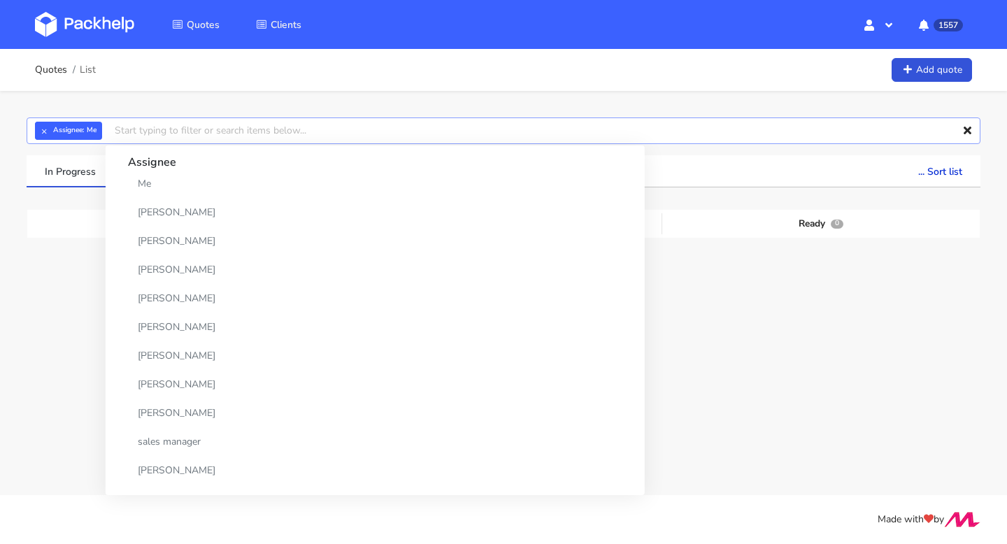
paste input "BZCF"
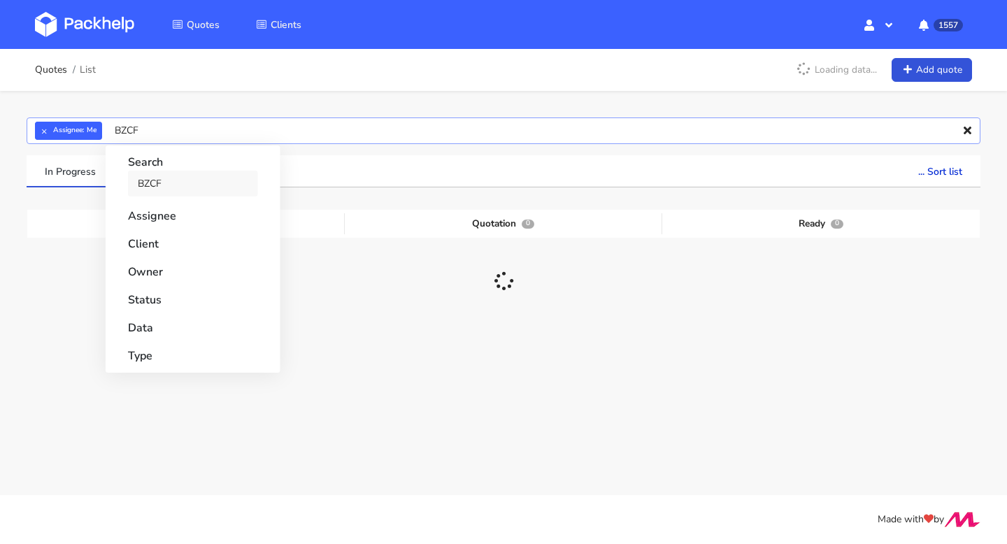
type input "BZCF"
click at [167, 176] on link "BZCF" at bounding box center [193, 184] width 130 height 26
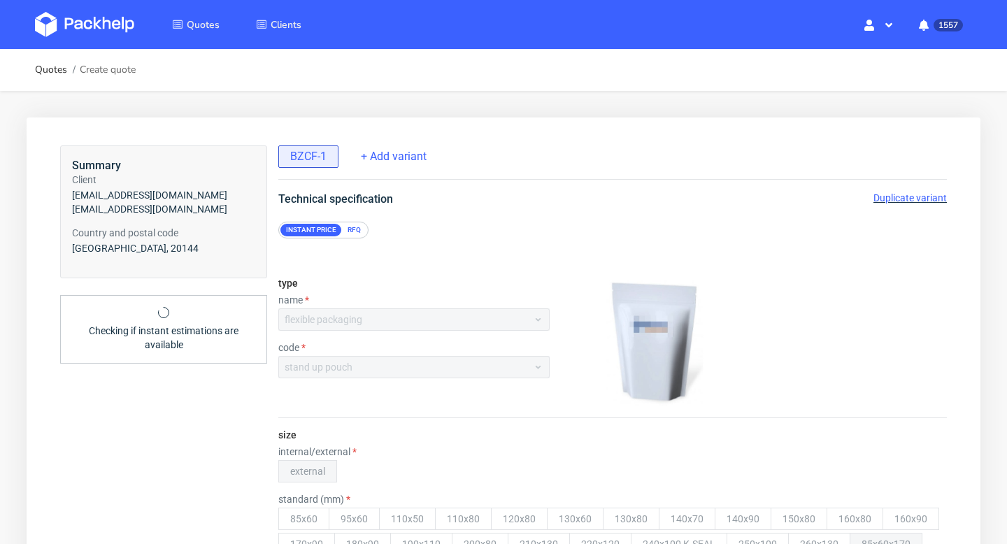
click at [911, 197] on span "Duplicate variant" at bounding box center [910, 197] width 73 height 11
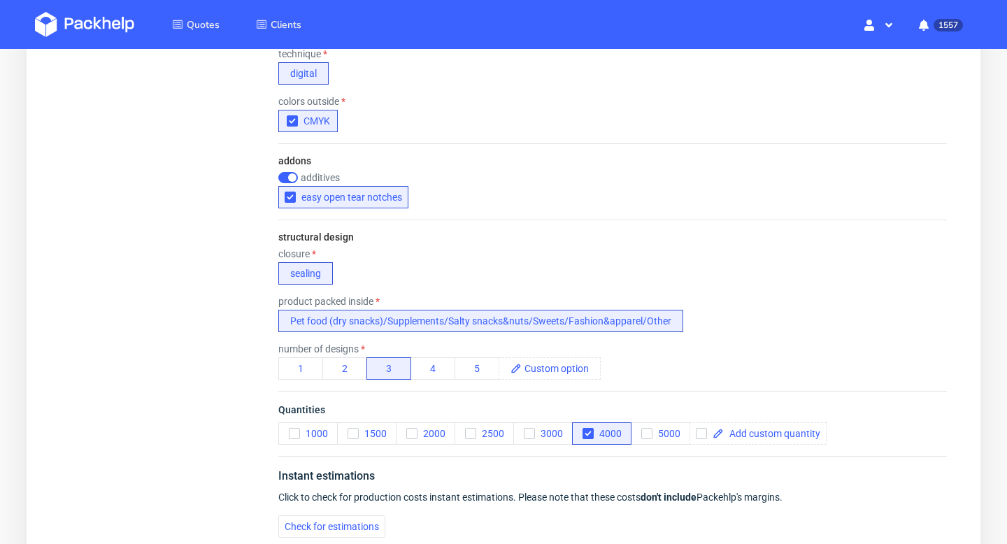
scroll to position [699, 0]
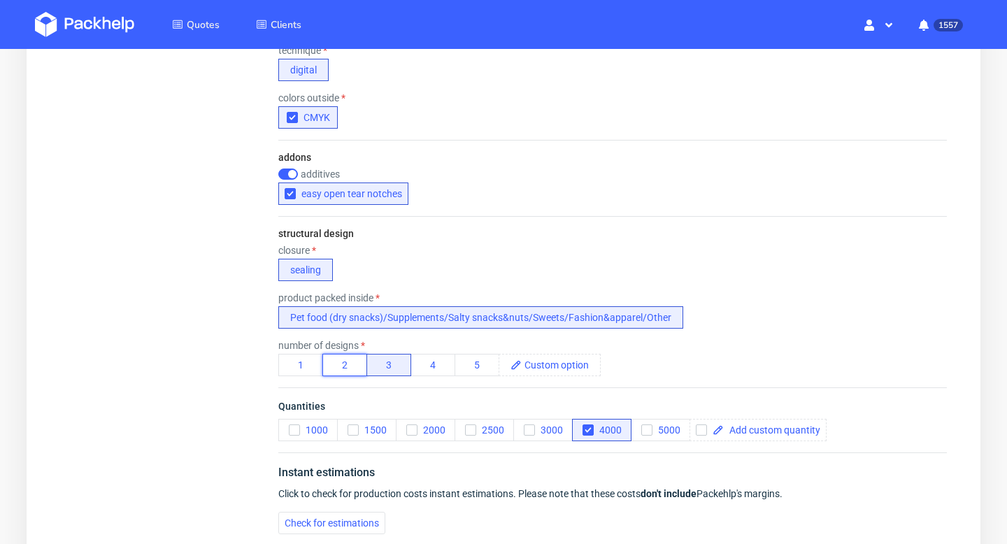
click at [333, 361] on button "2" at bounding box center [344, 365] width 45 height 22
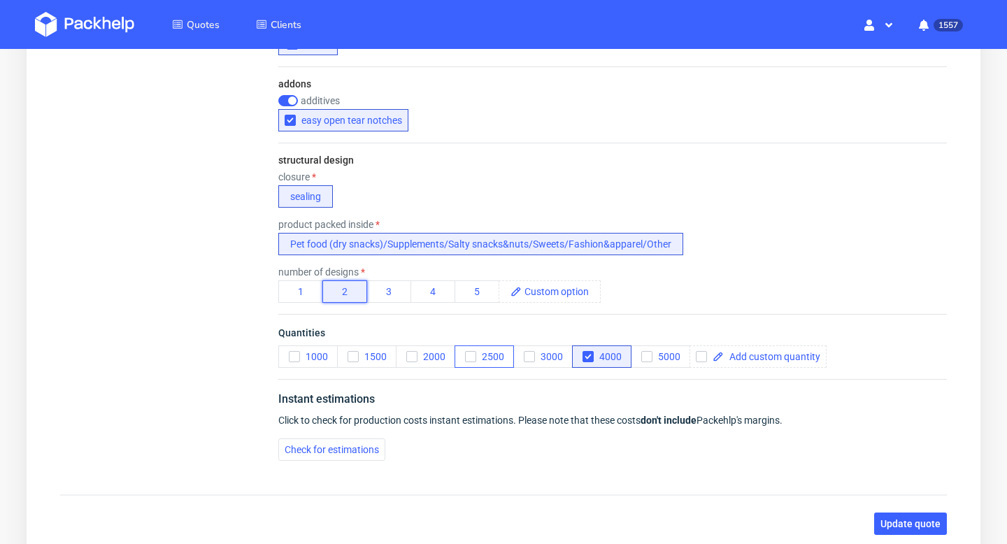
scroll to position [876, 0]
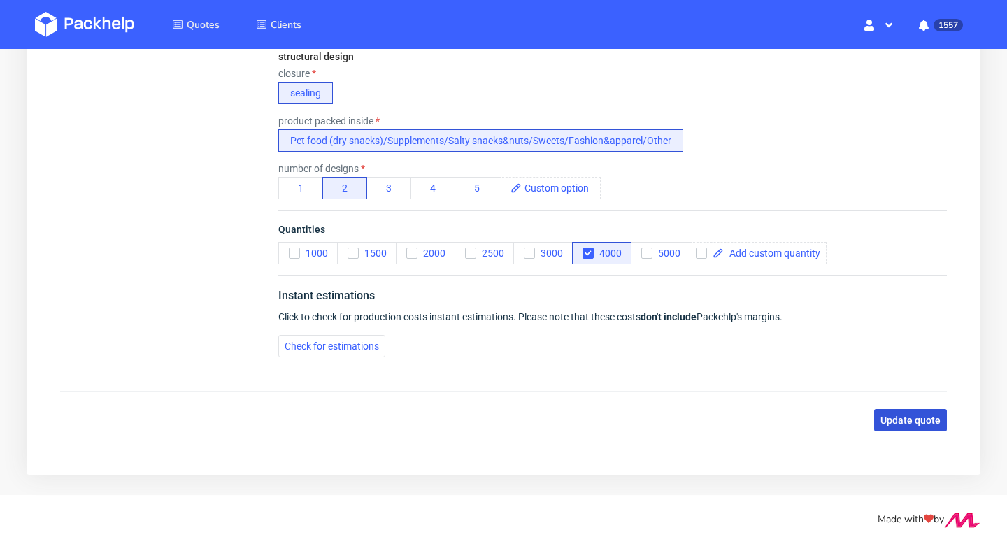
click at [903, 422] on span "Update quote" at bounding box center [911, 420] width 60 height 10
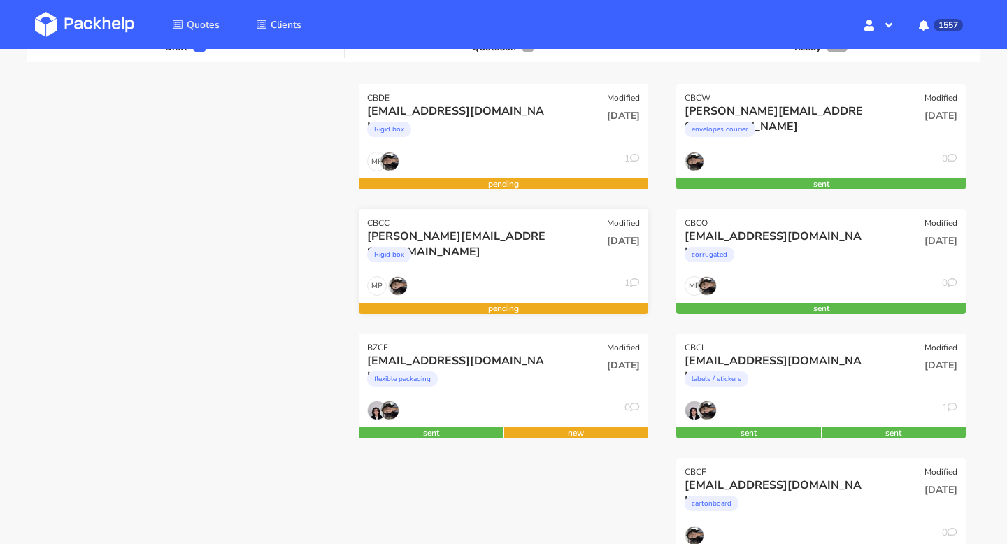
scroll to position [184, 0]
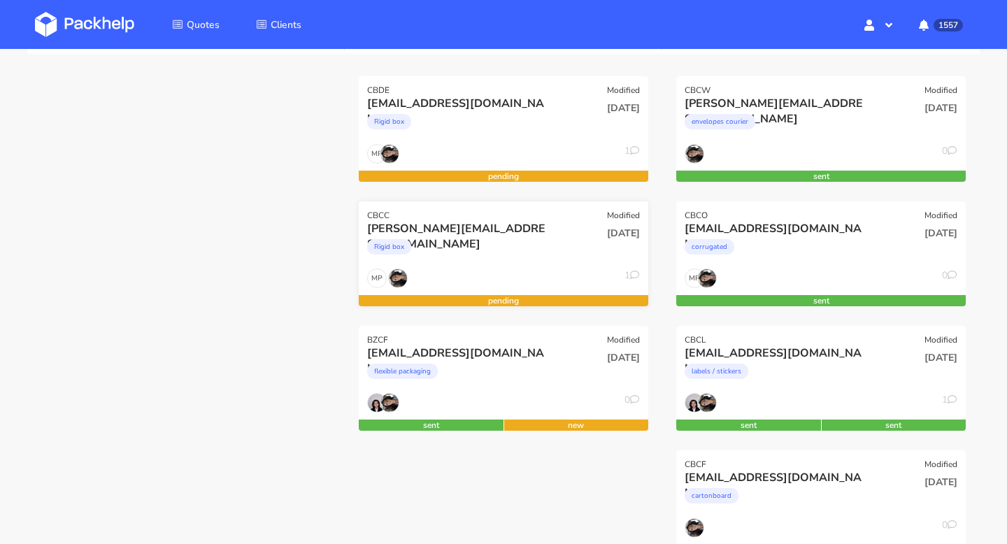
drag, startPoint x: 525, startPoint y: 344, endPoint x: 613, endPoint y: 279, distance: 109.0
click at [525, 344] on div "BZCF Modified" at bounding box center [504, 336] width 290 height 20
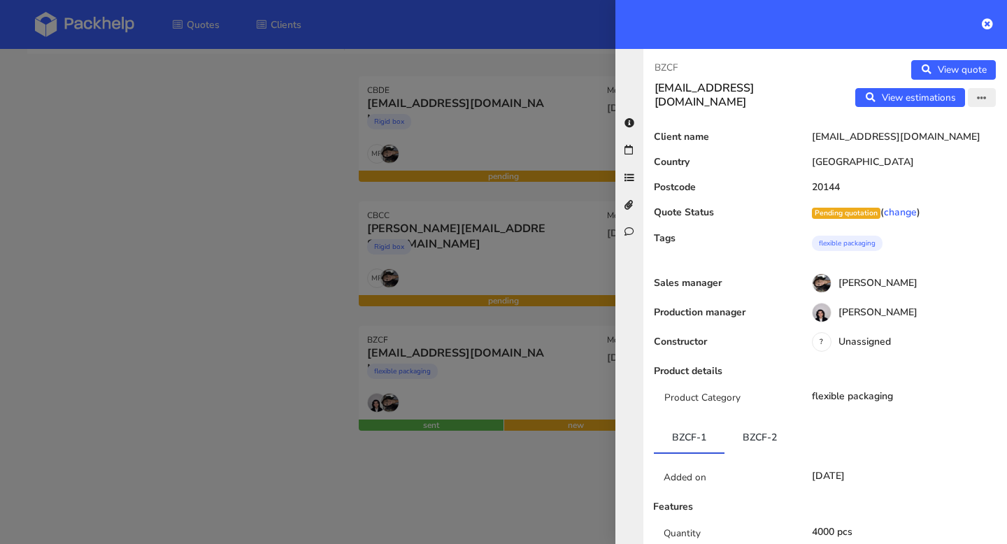
click at [988, 97] on button "button" at bounding box center [982, 98] width 28 height 20
click at [905, 133] on link "Edit quote" at bounding box center [936, 126] width 123 height 23
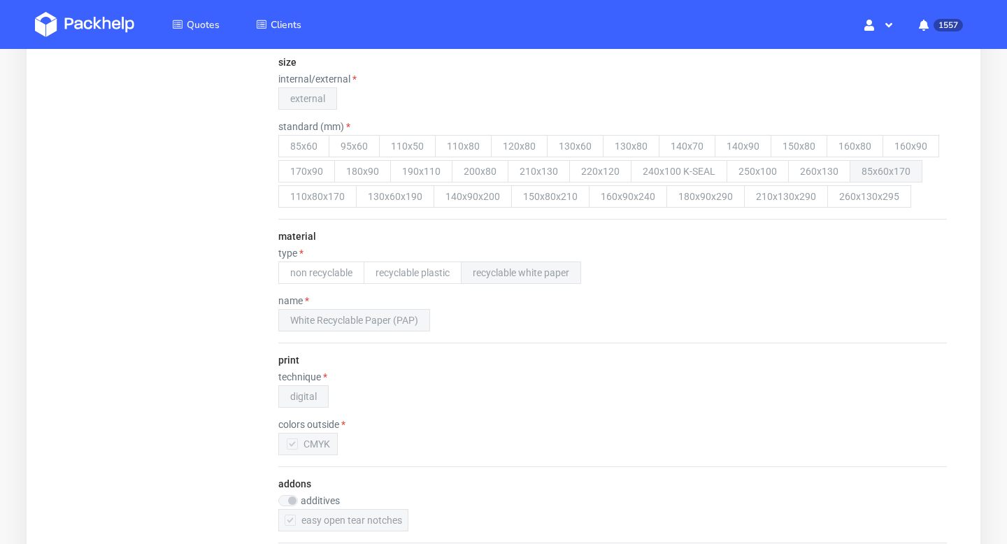
scroll to position [876, 0]
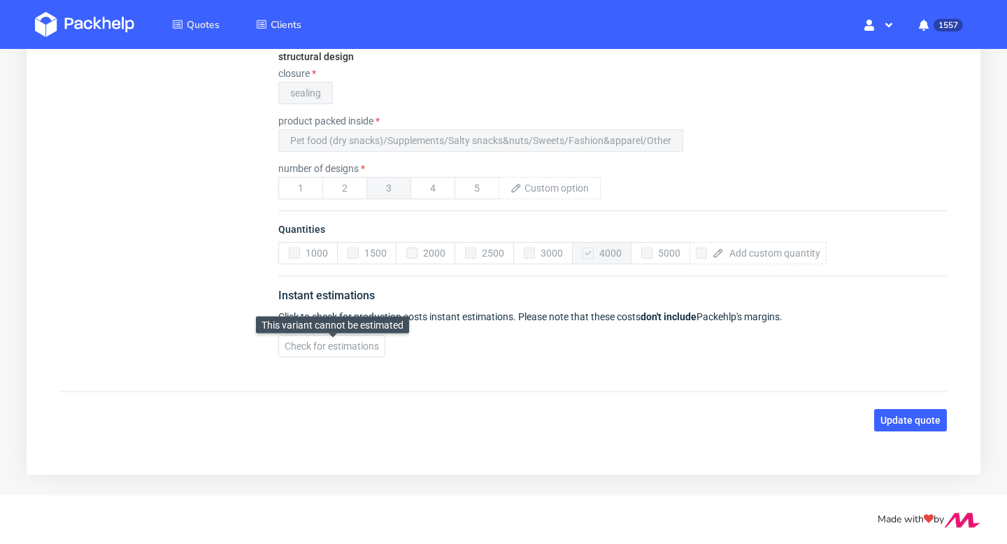
click at [364, 339] on div "Check for estimations This variant cannot be estimated" at bounding box center [612, 346] width 669 height 22
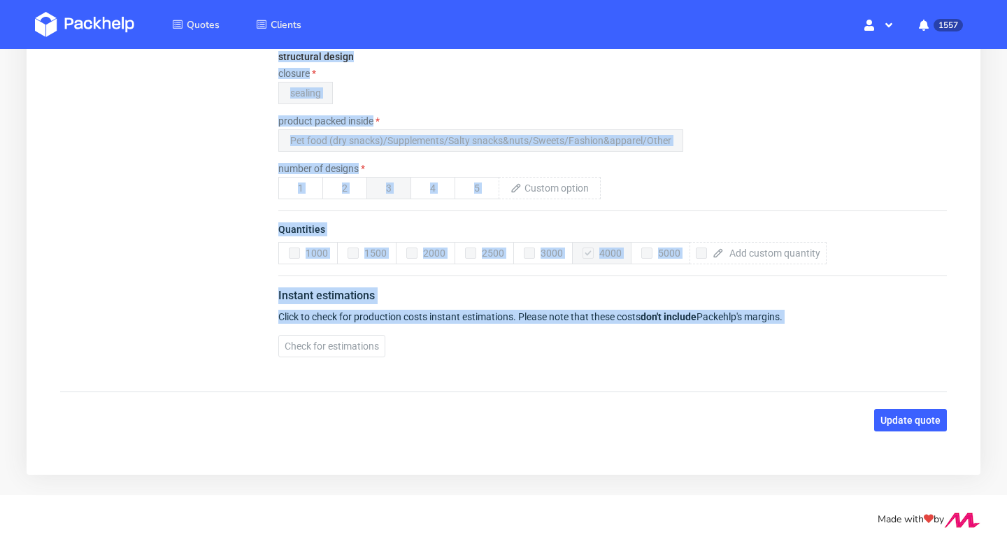
click at [364, 339] on div "Check for estimations This variant cannot be estimated" at bounding box center [612, 346] width 669 height 22
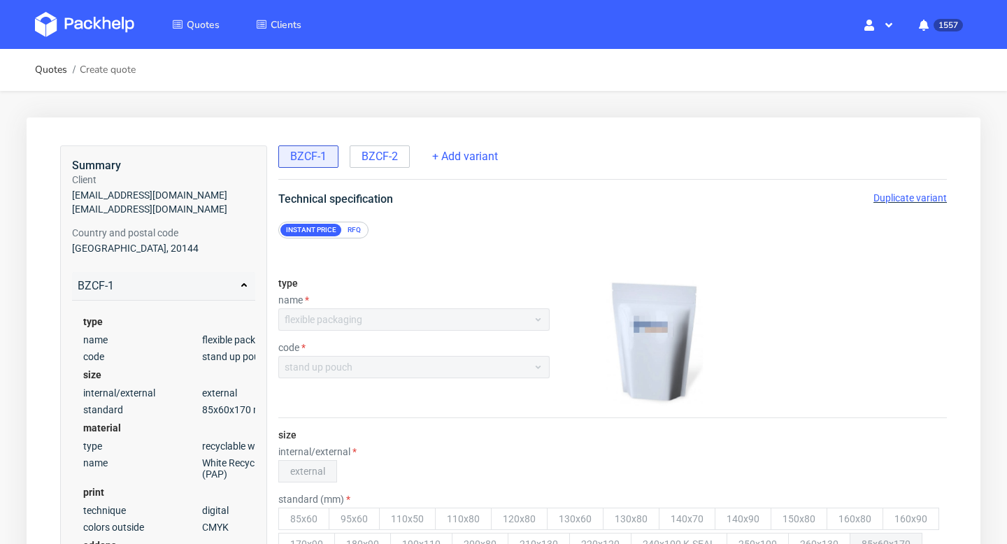
click at [379, 143] on div "BZCF-1 BZCF-2" at bounding box center [345, 155] width 134 height 25
click at [381, 159] on span "BZCF-2" at bounding box center [380, 156] width 36 height 15
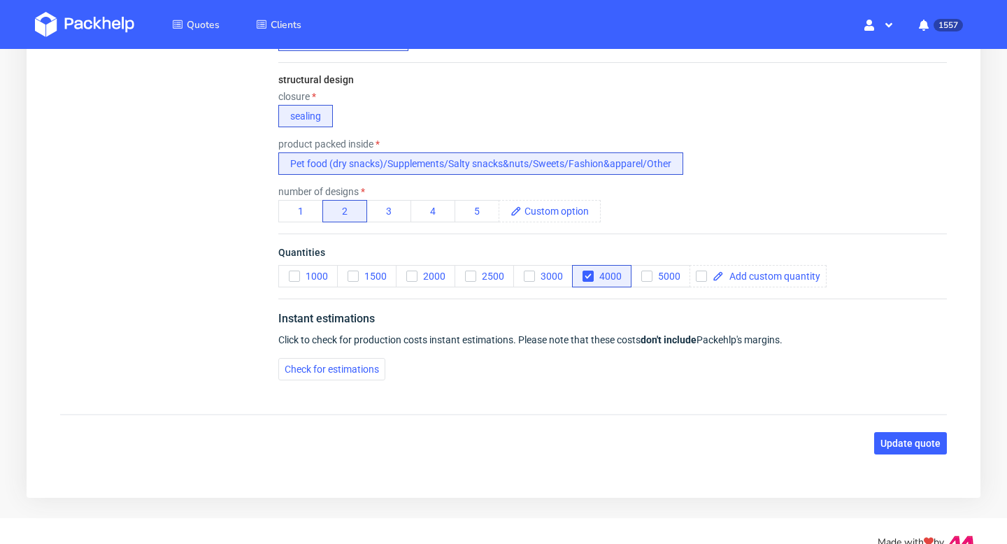
scroll to position [876, 0]
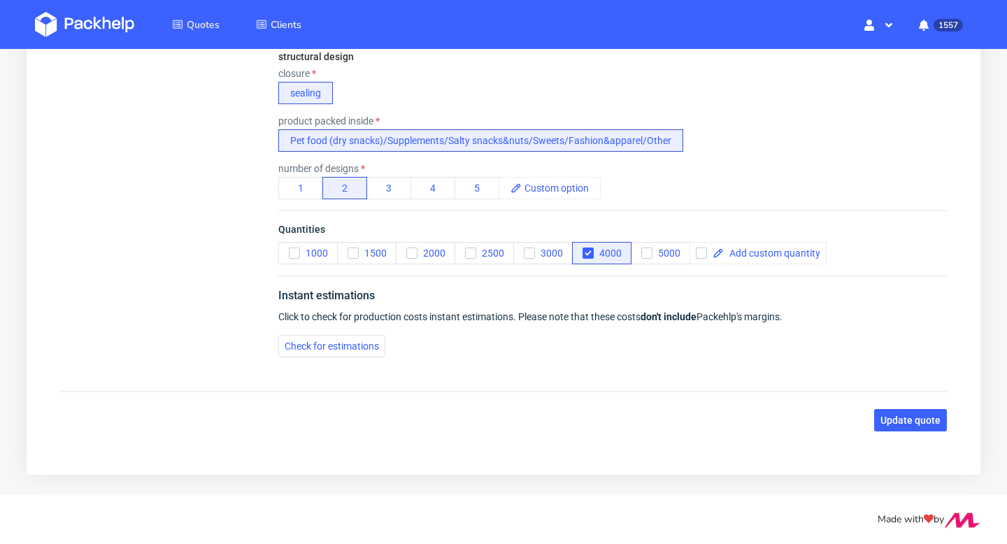
click at [331, 328] on div "Instant estimations Click to check for production costs instant estimations. Pl…" at bounding box center [612, 322] width 669 height 93
click at [331, 339] on button "Check for estimations" at bounding box center [331, 346] width 107 height 22
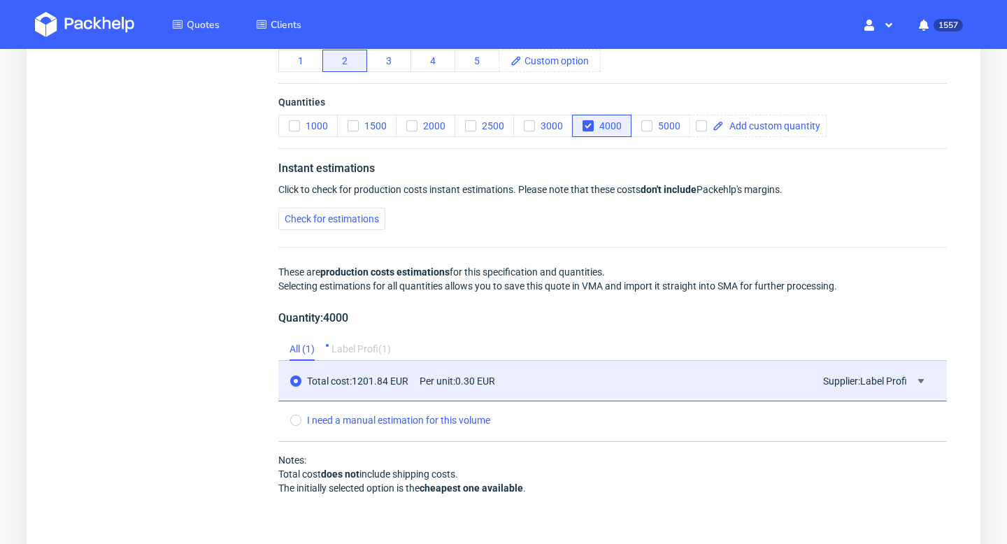
scroll to position [1170, 0]
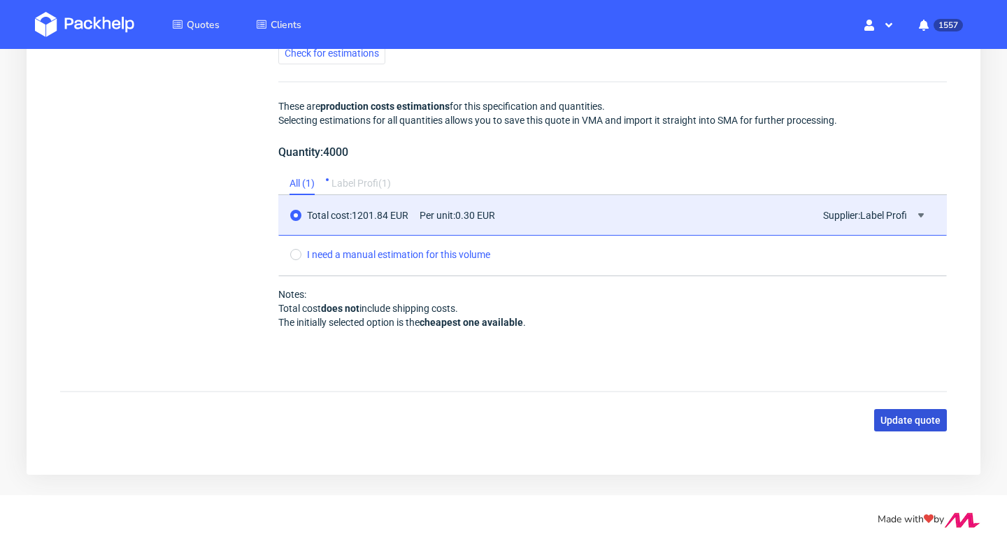
click at [906, 422] on span "Update quote" at bounding box center [911, 420] width 60 height 10
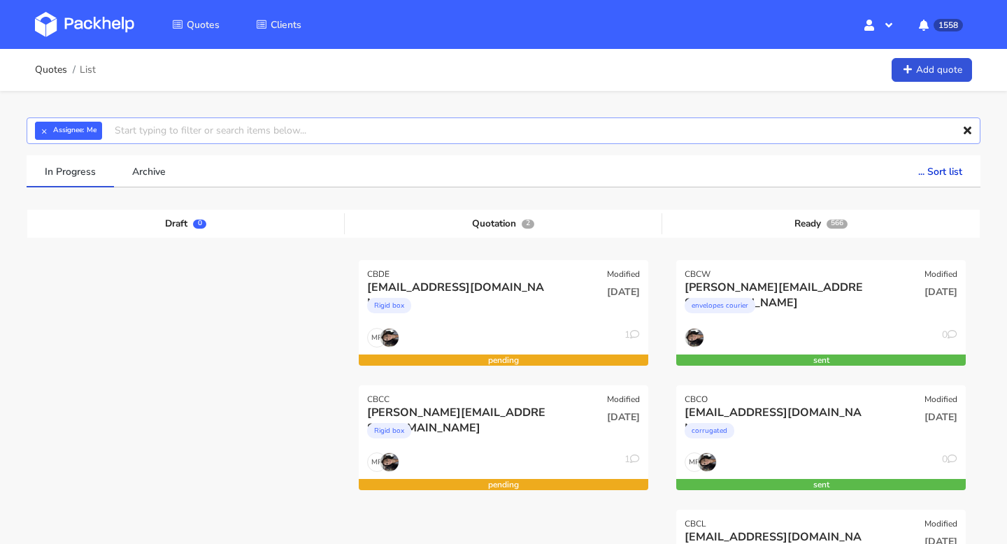
click at [326, 136] on input "text" at bounding box center [504, 131] width 954 height 27
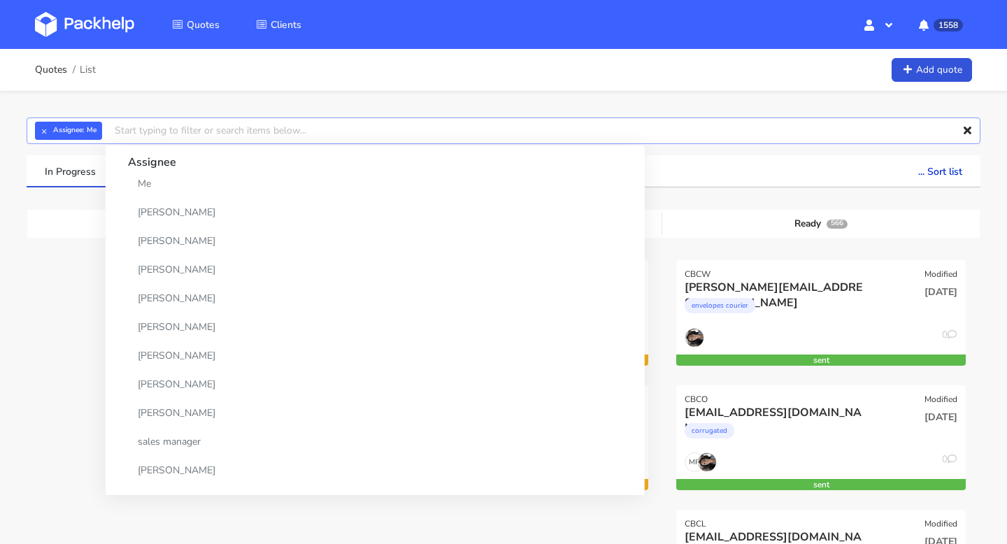
paste input "BZCF"
type input "BZCF"
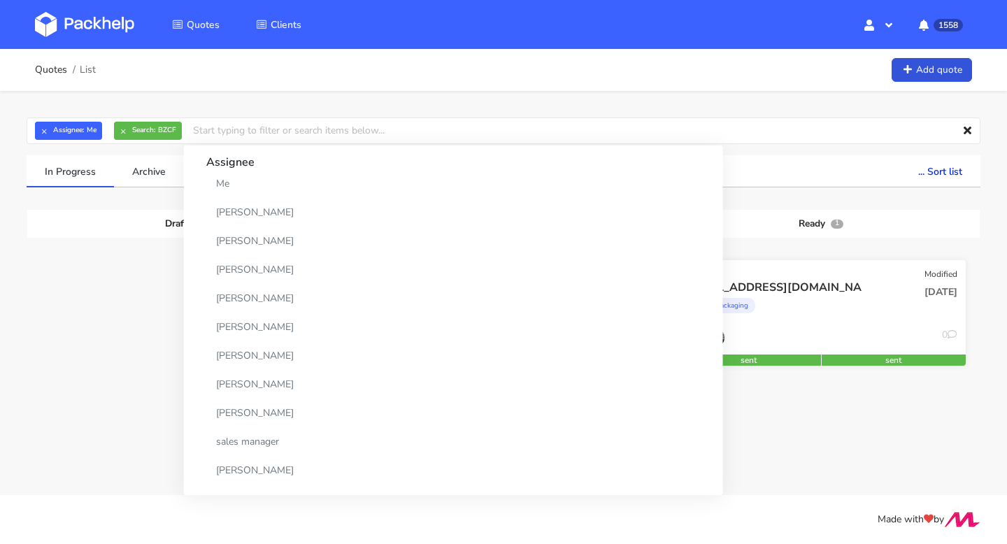
click at [909, 340] on div "0" at bounding box center [821, 341] width 290 height 27
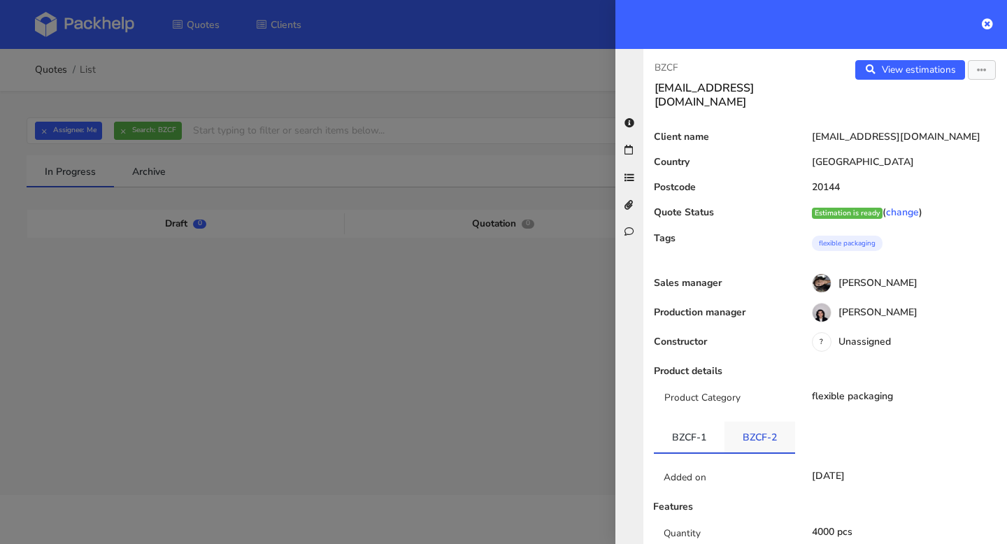
click at [767, 425] on link "BZCF-2" at bounding box center [760, 437] width 71 height 31
click at [981, 73] on icon "button" at bounding box center [982, 71] width 10 height 10
click at [945, 118] on link "Edit quote" at bounding box center [936, 124] width 123 height 23
click at [988, 24] on icon at bounding box center [987, 23] width 11 height 11
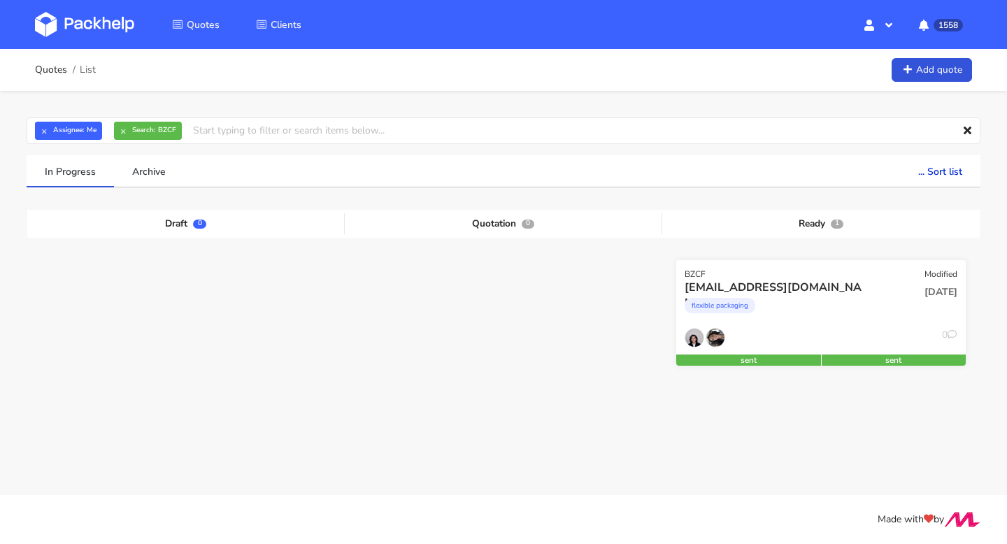
click at [895, 319] on div "[DATE]" at bounding box center [918, 304] width 97 height 48
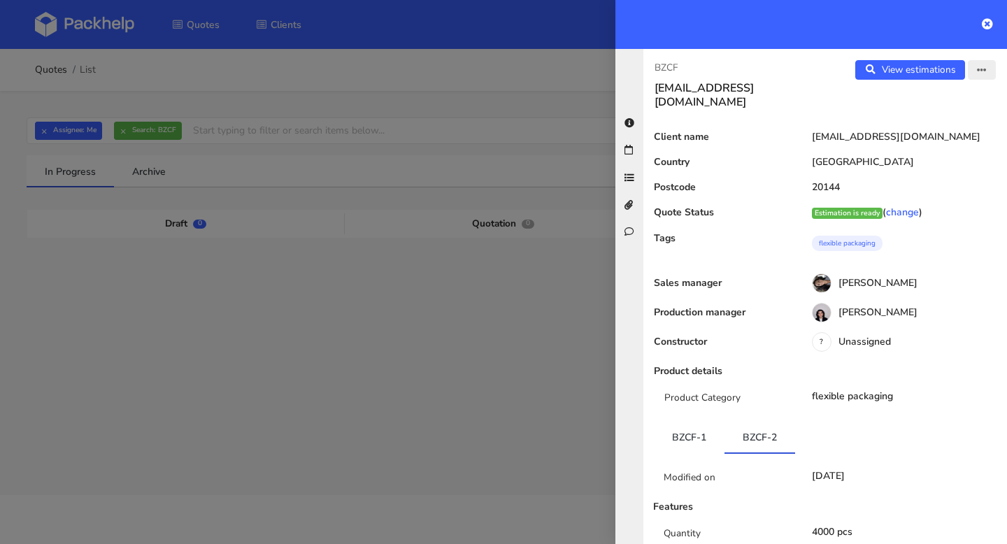
click at [986, 68] on icon "button" at bounding box center [982, 71] width 10 height 10
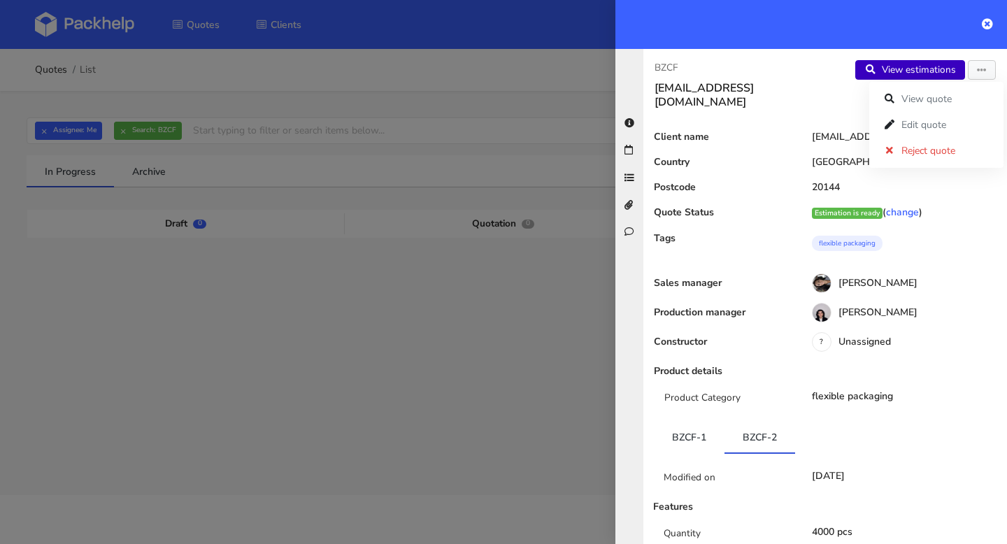
click at [942, 70] on link "View estimations" at bounding box center [910, 70] width 110 height 20
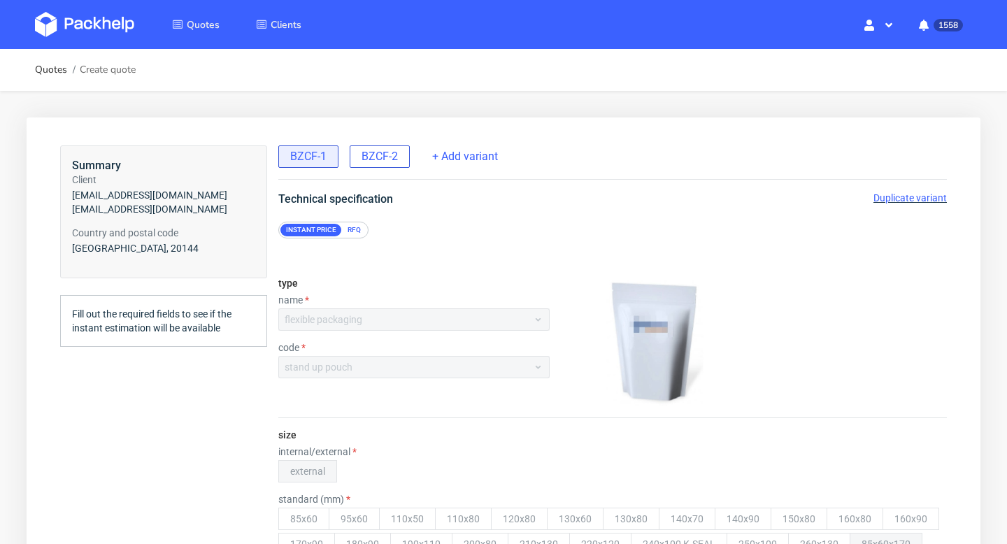
click at [380, 158] on span "BZCF-2" at bounding box center [380, 156] width 36 height 15
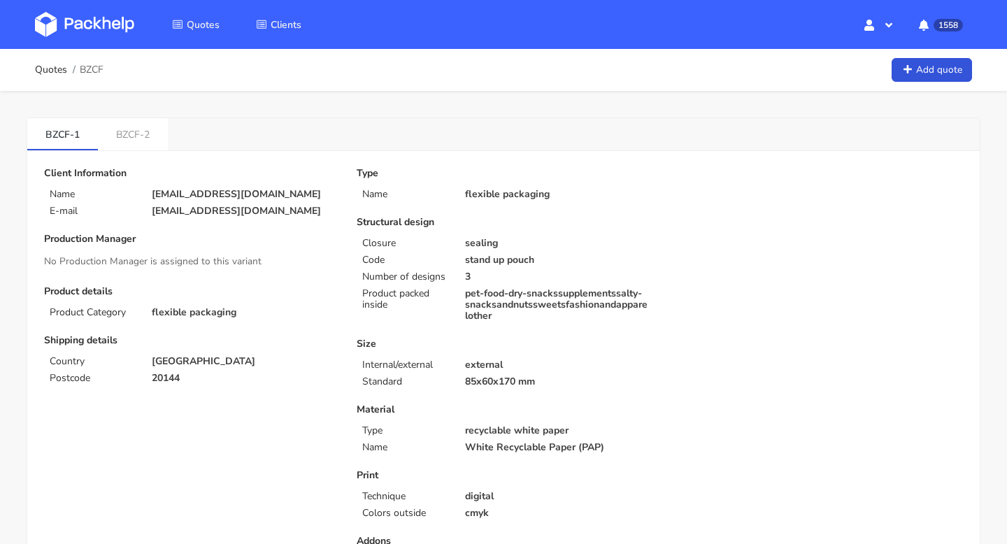
click at [146, 125] on link "BZCF-2" at bounding box center [133, 133] width 70 height 31
drag, startPoint x: 113, startPoint y: 140, endPoint x: 141, endPoint y: 140, distance: 27.3
click at [141, 140] on link "BZCF-2" at bounding box center [133, 133] width 71 height 31
copy link "BZCF"
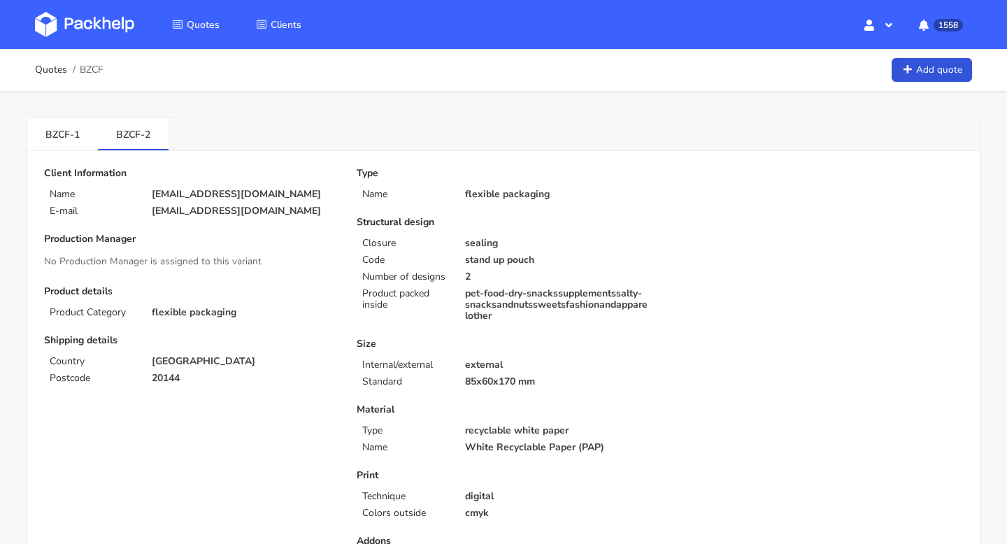
drag, startPoint x: 112, startPoint y: 134, endPoint x: 167, endPoint y: 134, distance: 55.3
click at [167, 134] on div "BZCF-1 BZCF-2" at bounding box center [503, 134] width 953 height 33
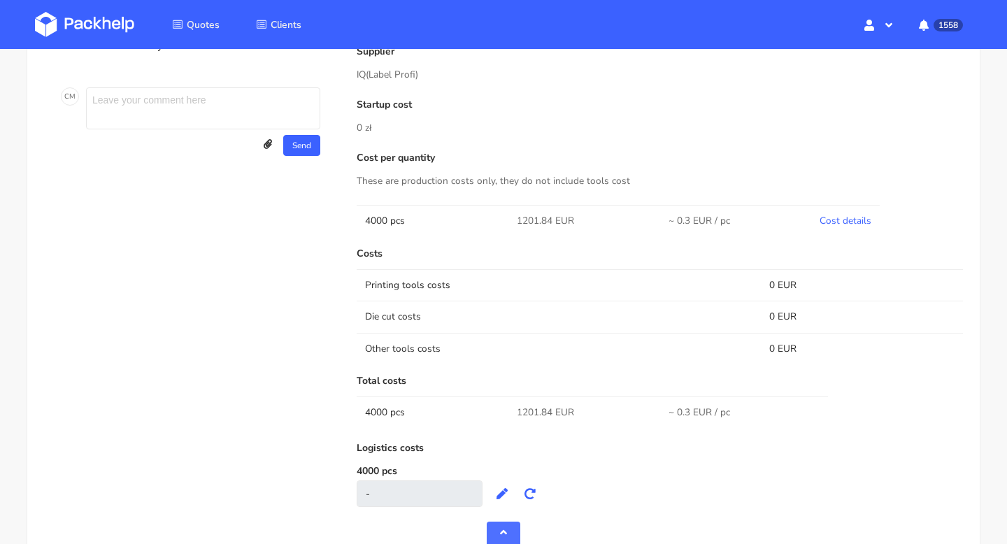
scroll to position [666, 0]
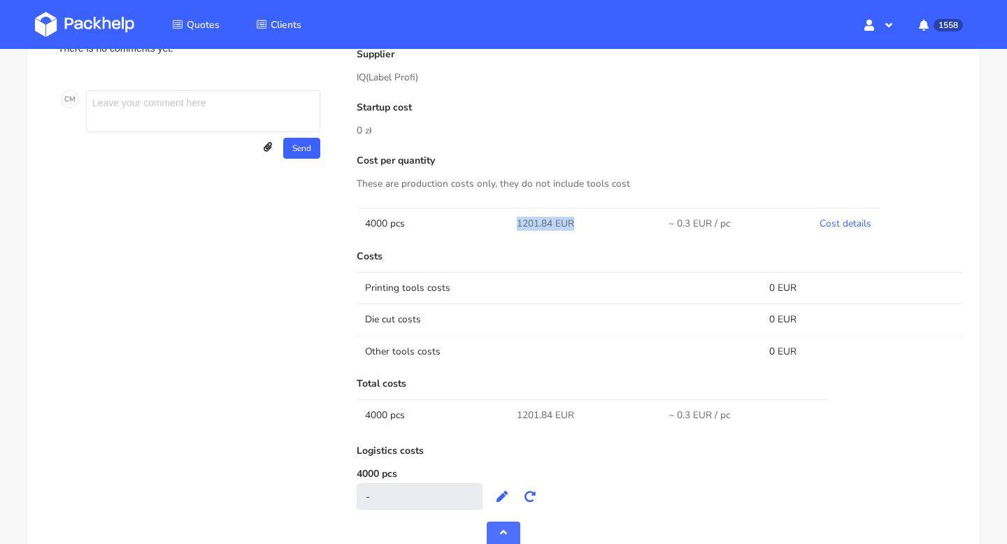
drag, startPoint x: 573, startPoint y: 225, endPoint x: 483, endPoint y: 225, distance: 90.2
click at [483, 225] on tr "4000 pcs 1201.84 EUR ~ 0.3 EUR / pc Cost details" at bounding box center [660, 223] width 606 height 31
copy tr "1201.84 EUR"
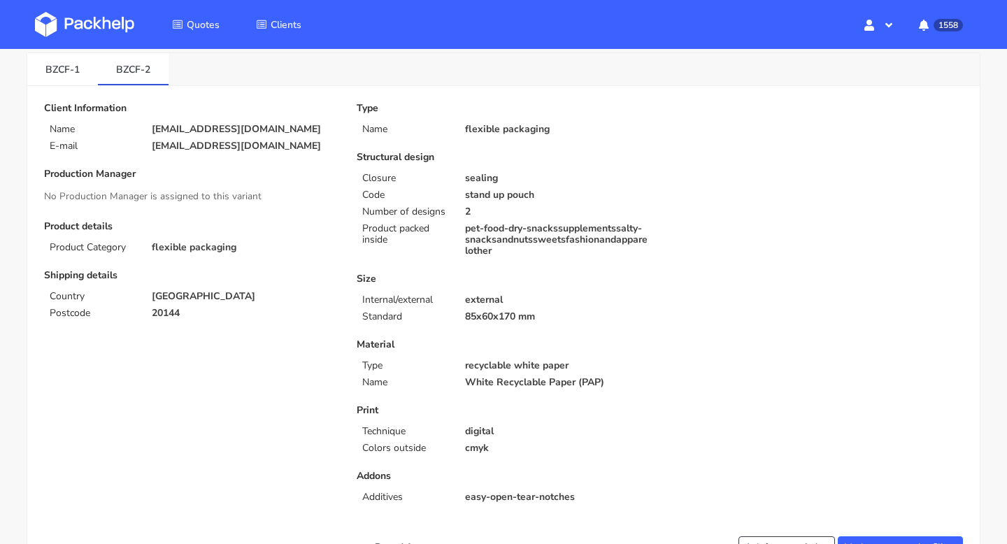
scroll to position [66, 0]
click at [62, 71] on link "BZCF-1" at bounding box center [62, 67] width 71 height 31
click at [139, 58] on link "BZCF-2" at bounding box center [133, 67] width 71 height 31
drag, startPoint x: 559, startPoint y: 198, endPoint x: 413, endPoint y: 198, distance: 146.2
click at [413, 198] on div "Code stand up pouch" at bounding box center [503, 193] width 313 height 11
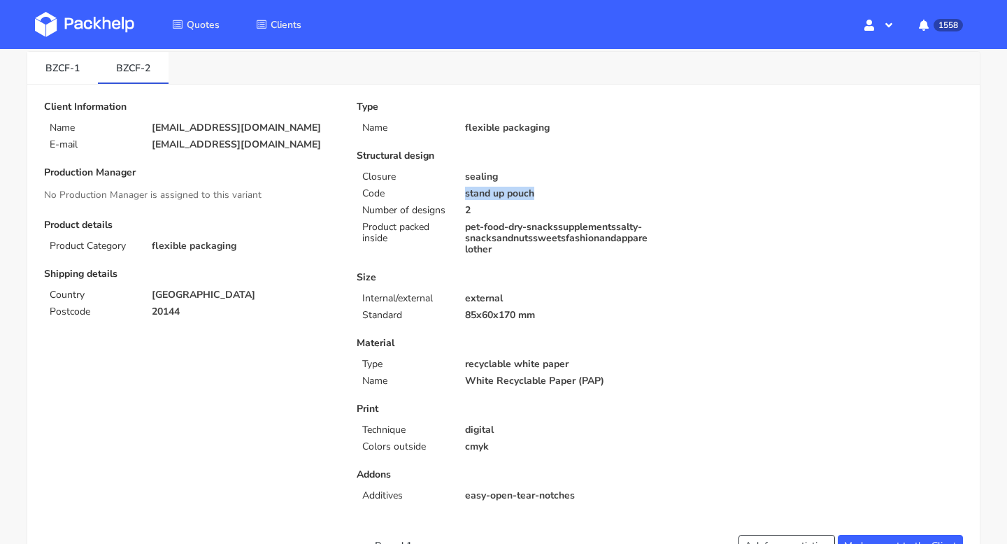
copy div "stand up pouch"
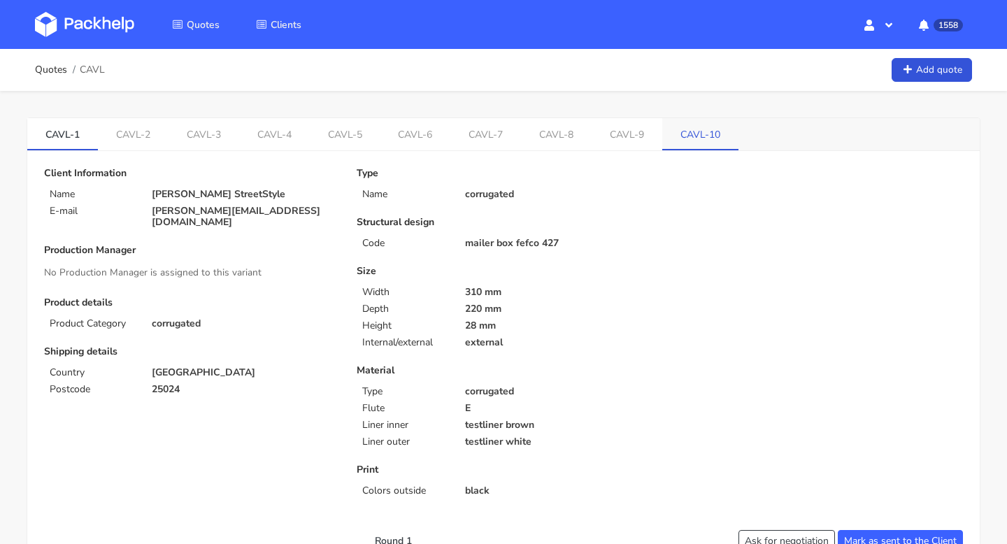
click at [693, 128] on link "CAVL-10" at bounding box center [700, 133] width 76 height 31
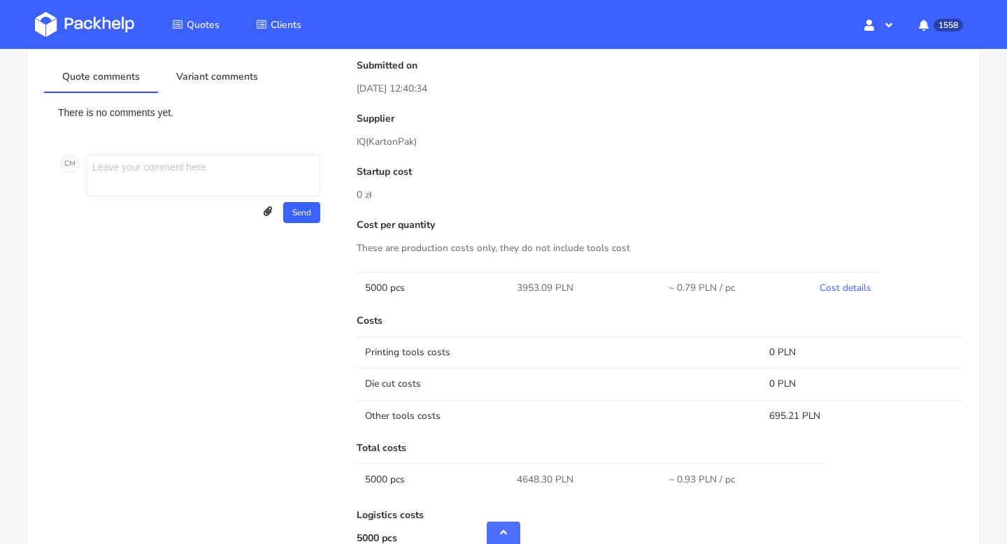
scroll to position [567, 0]
